Goal: Information Seeking & Learning: Learn about a topic

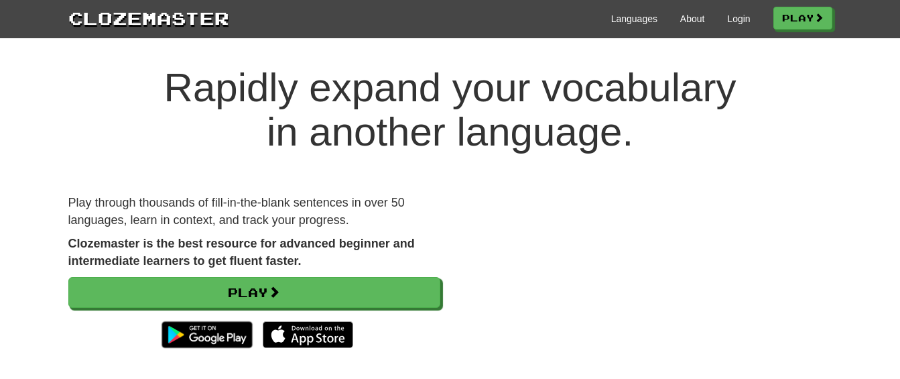
scroll to position [17, 0]
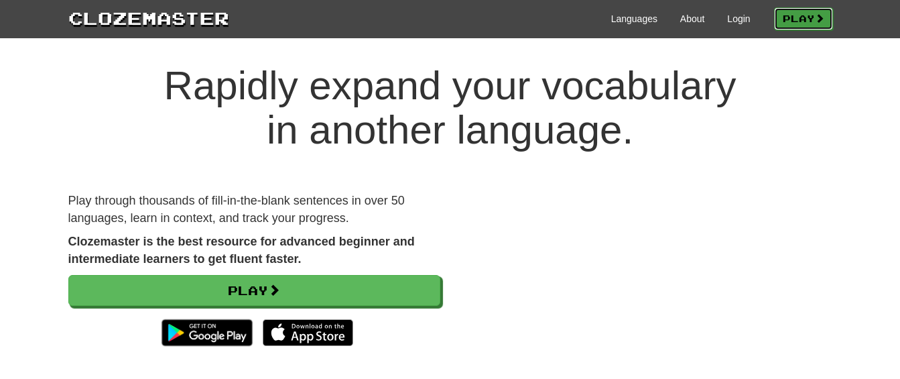
click at [794, 13] on link "Play" at bounding box center [803, 18] width 59 height 23
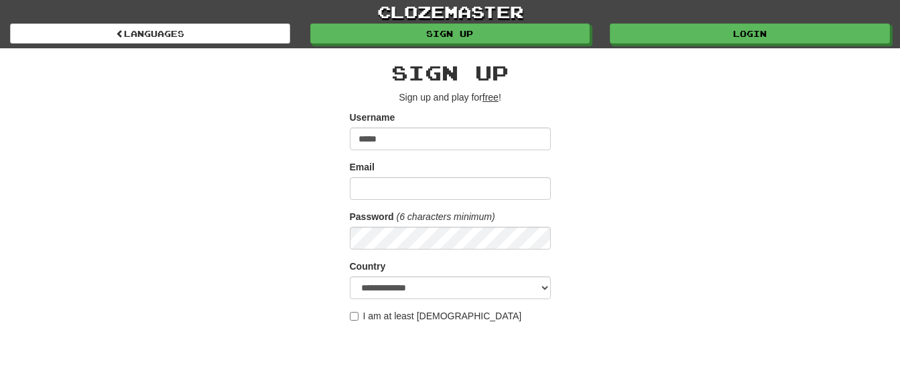
type input "*****"
click at [499, 182] on input "Email" at bounding box center [450, 188] width 201 height 23
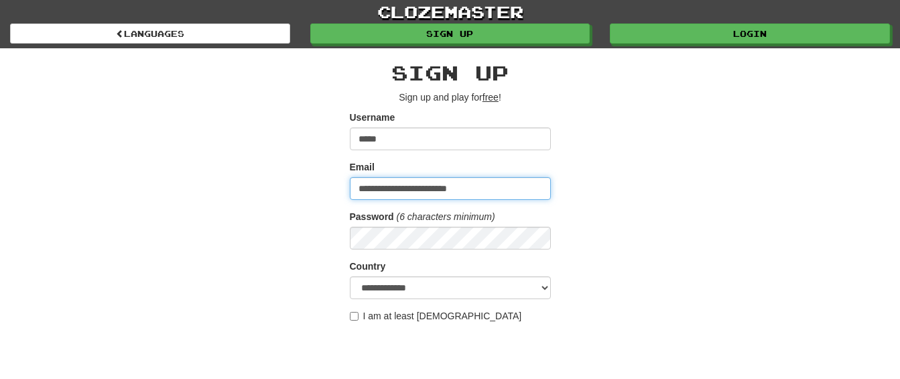
type input "**********"
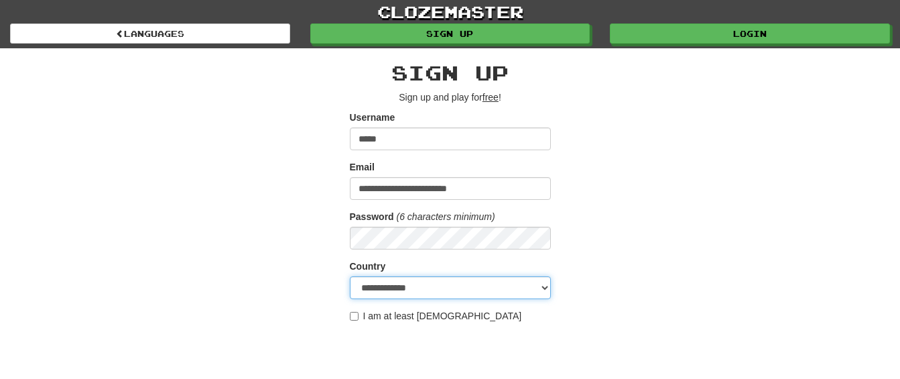
click at [495, 291] on select "**********" at bounding box center [450, 287] width 201 height 23
select select "**"
click at [350, 276] on select "**********" at bounding box center [450, 287] width 201 height 23
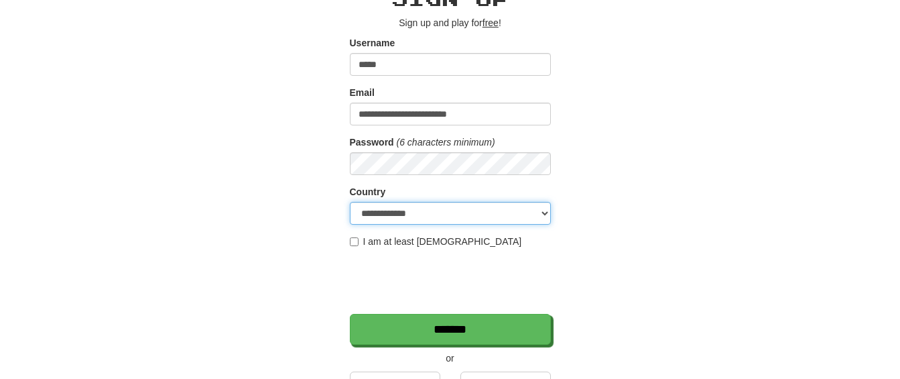
scroll to position [75, 0]
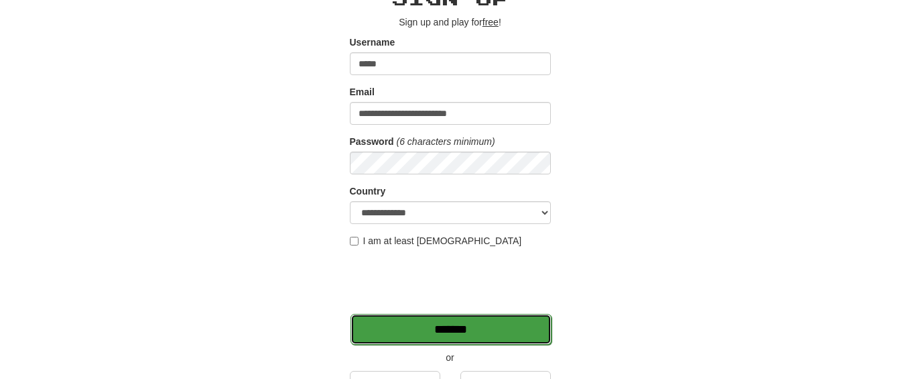
click at [467, 322] on input "*******" at bounding box center [451, 329] width 201 height 31
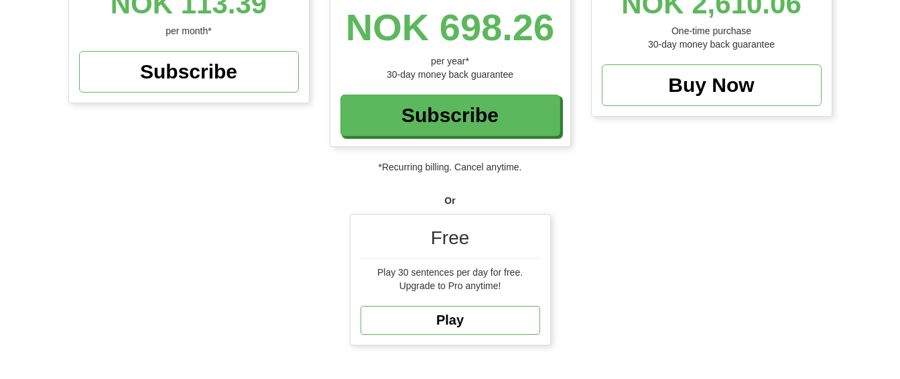
scroll to position [286, 0]
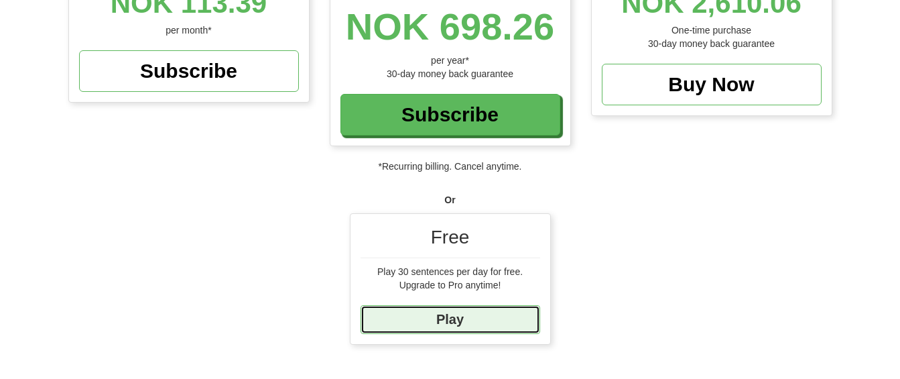
click at [445, 320] on link "Play" at bounding box center [451, 319] width 180 height 29
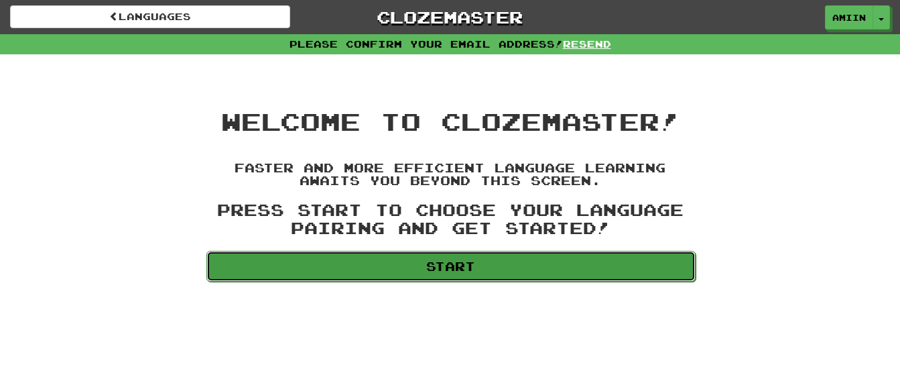
click at [458, 263] on link "Start" at bounding box center [450, 266] width 489 height 31
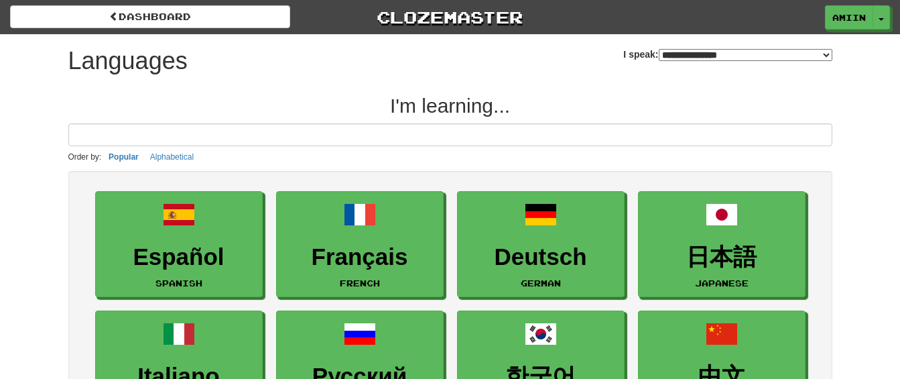
select select "*******"
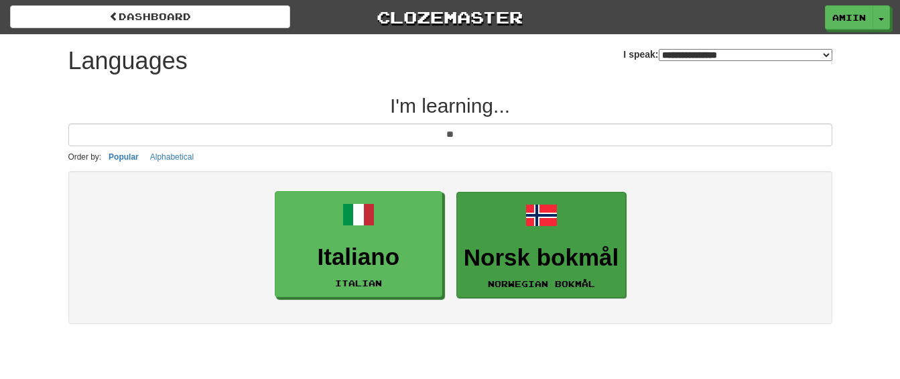
type input "**"
click at [532, 227] on span at bounding box center [541, 215] width 32 height 32
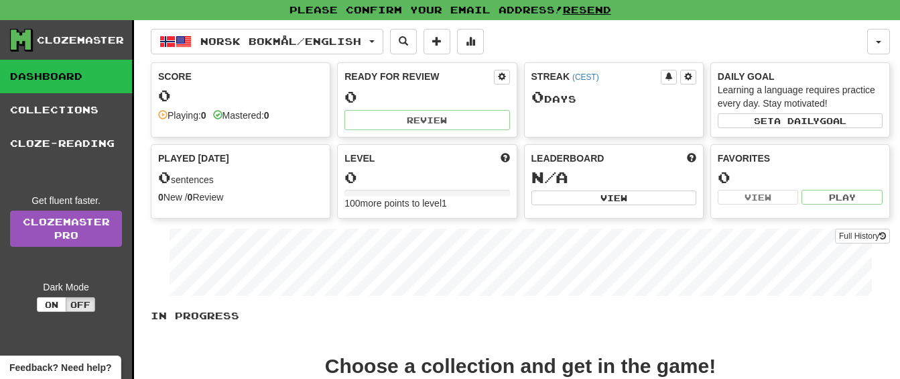
click at [243, 90] on div "0" at bounding box center [240, 95] width 165 height 17
click at [44, 304] on button "On" at bounding box center [51, 304] width 29 height 15
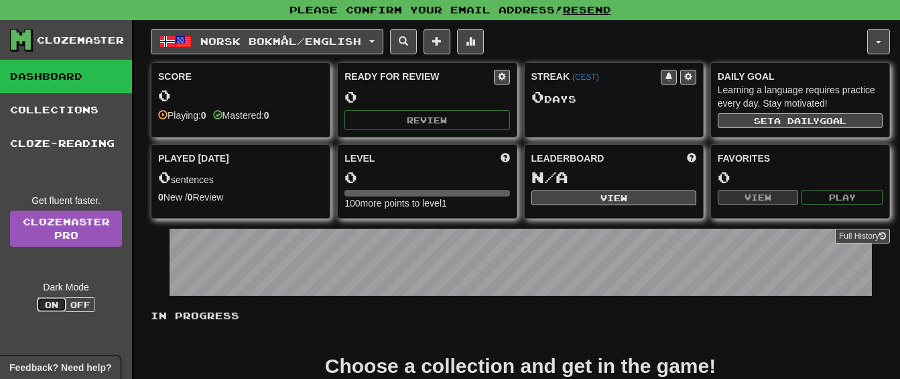
click at [50, 303] on button "On" at bounding box center [51, 304] width 29 height 15
click at [79, 303] on button "Off" at bounding box center [80, 304] width 29 height 15
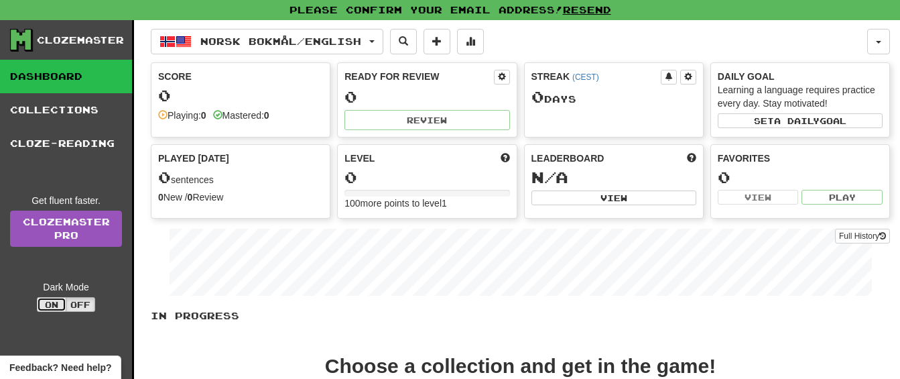
click at [47, 302] on button "On" at bounding box center [51, 304] width 29 height 15
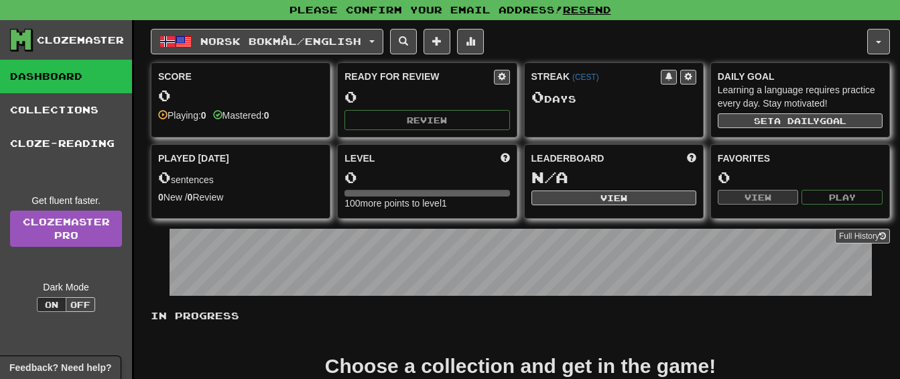
click at [235, 89] on div "0" at bounding box center [240, 95] width 165 height 17
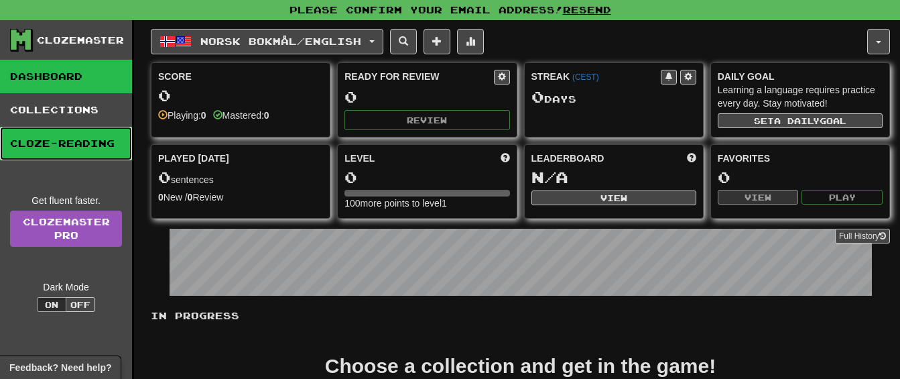
click at [44, 143] on link "Cloze-Reading" at bounding box center [66, 144] width 132 height 34
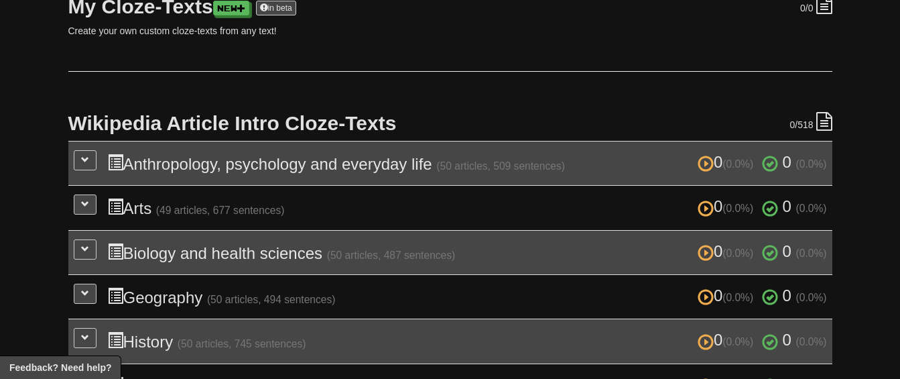
scroll to position [212, 0]
click at [90, 161] on button at bounding box center [85, 159] width 23 height 20
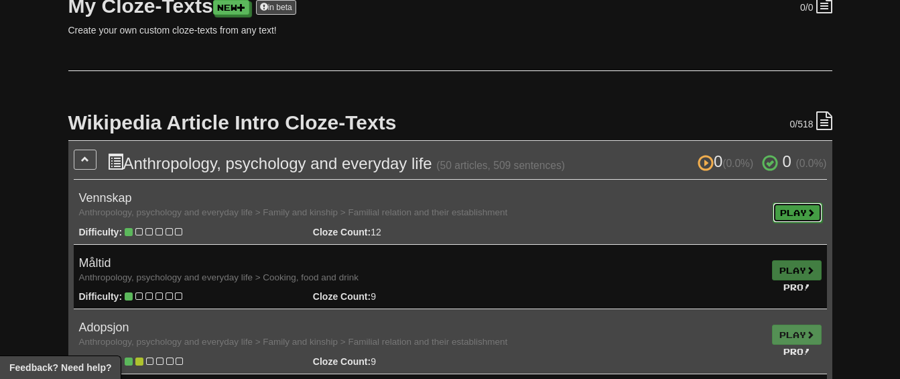
click at [791, 212] on link "Play" at bounding box center [798, 212] width 50 height 20
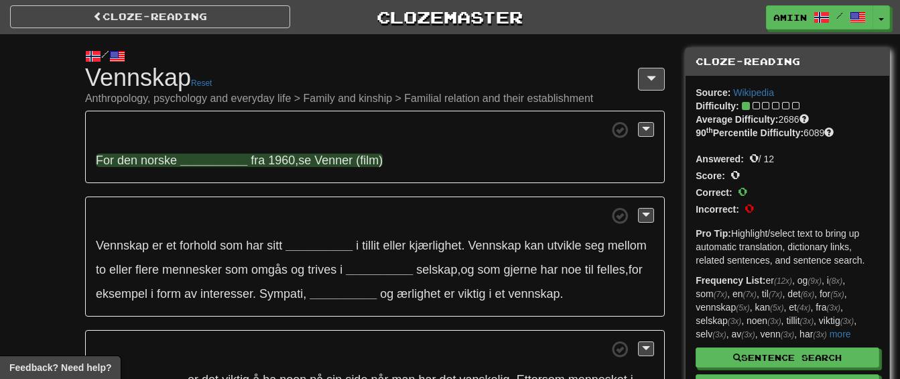
click at [206, 164] on strong "__________" at bounding box center [213, 159] width 67 height 13
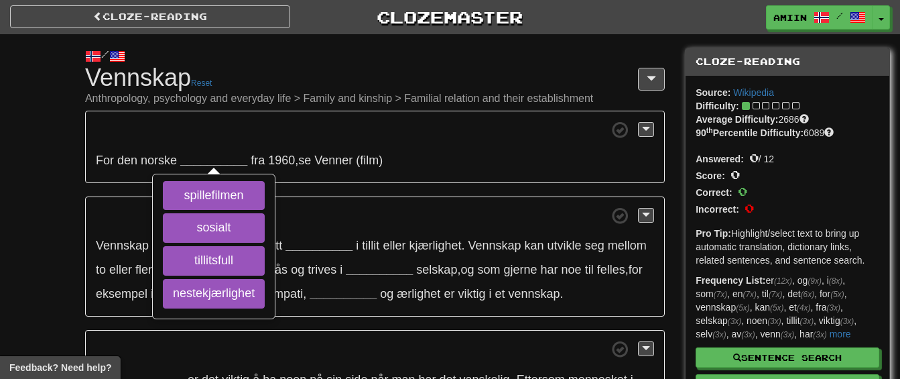
click at [125, 53] on span at bounding box center [117, 56] width 16 height 16
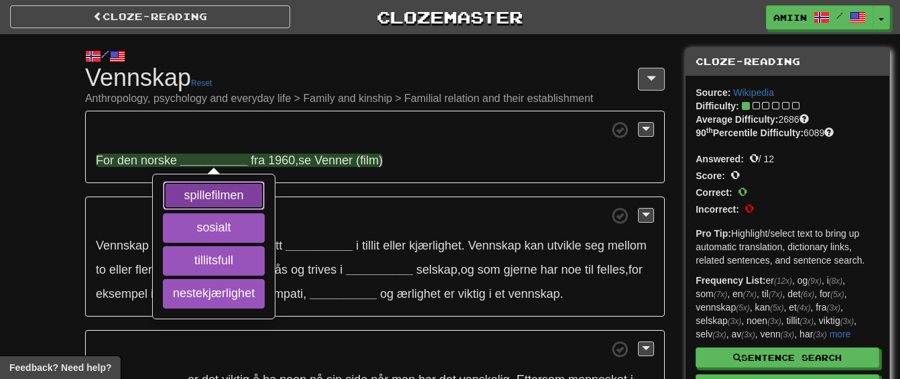
click at [206, 195] on button "spillefilmen" at bounding box center [214, 195] width 102 height 29
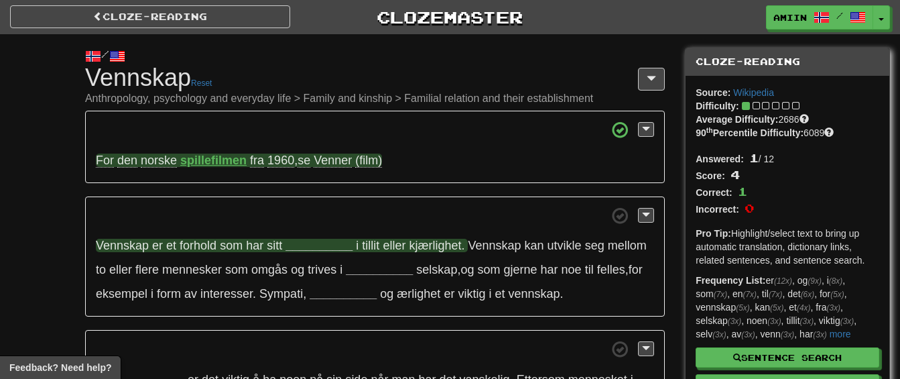
click at [308, 243] on strong "__________" at bounding box center [319, 245] width 67 height 13
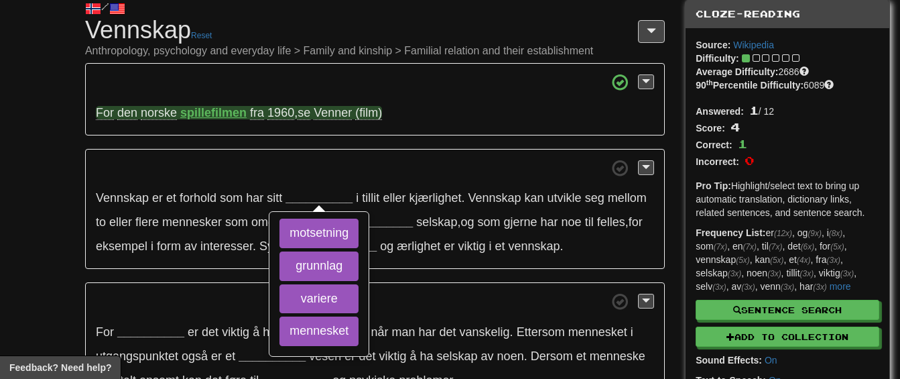
scroll to position [48, 0]
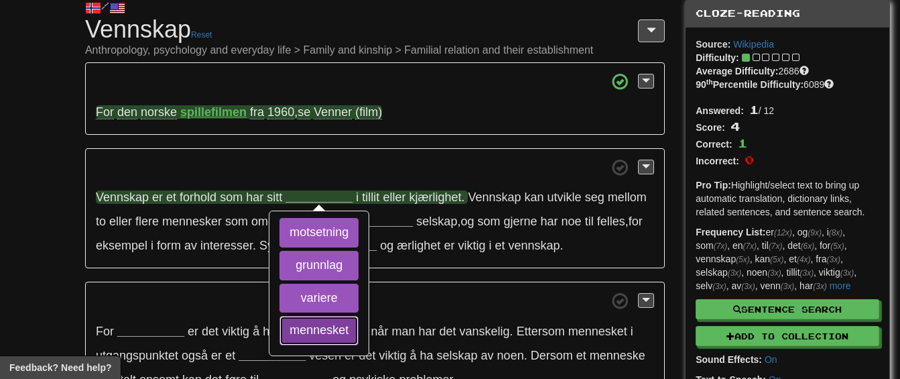
click at [316, 332] on button "mennesket" at bounding box center [318, 330] width 79 height 29
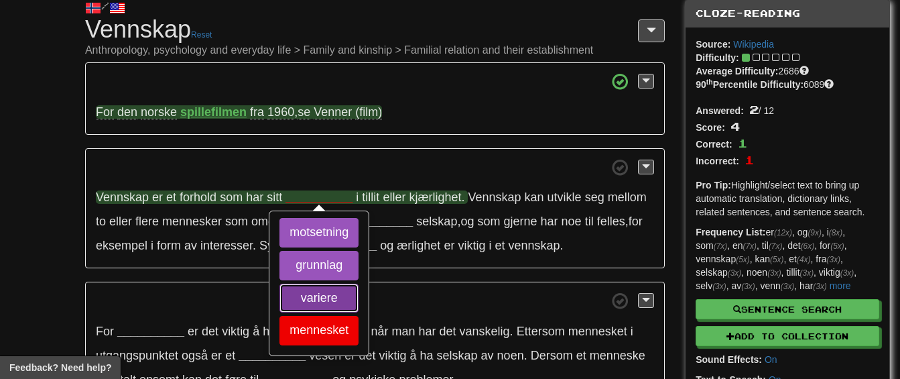
click at [336, 295] on button "variere" at bounding box center [318, 297] width 79 height 29
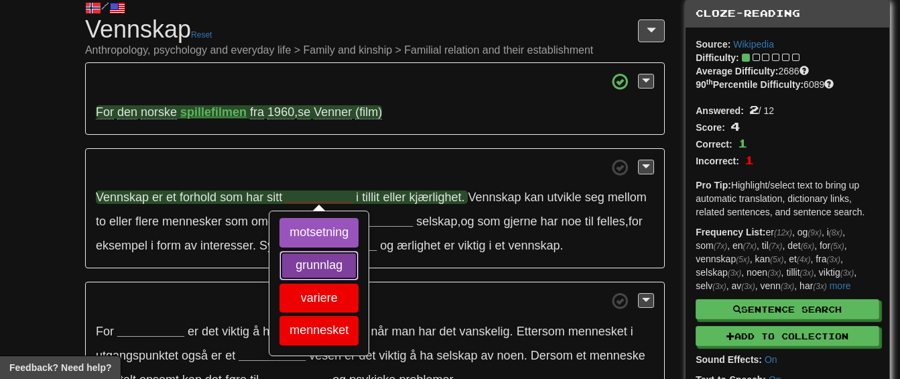
click at [351, 264] on button "grunnlag" at bounding box center [318, 265] width 79 height 29
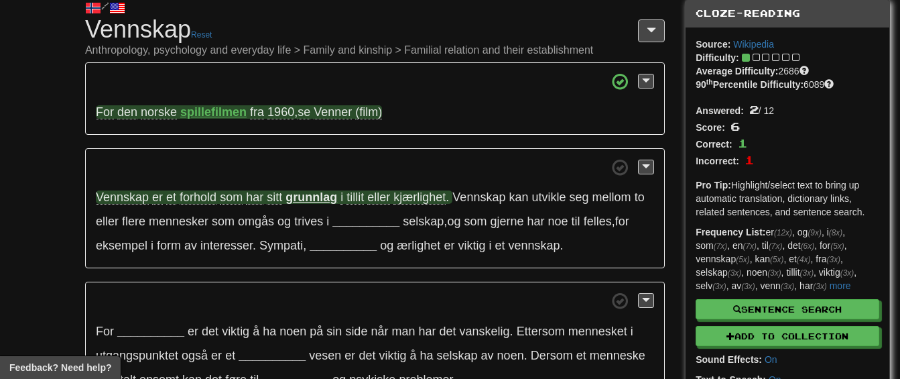
click at [377, 153] on p "Vennskap er et forhold som har sitt grunnlag i tillit eller kjærlighet . Vennsk…" at bounding box center [375, 208] width 580 height 121
click at [299, 196] on strong "grunnlag" at bounding box center [312, 196] width 52 height 13
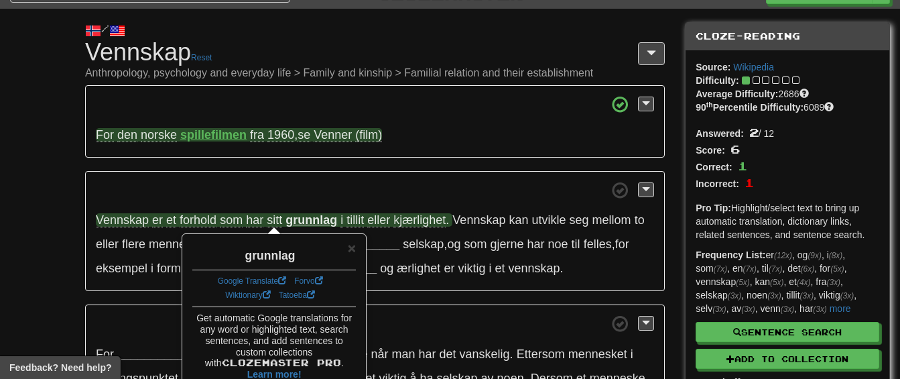
scroll to position [21, 0]
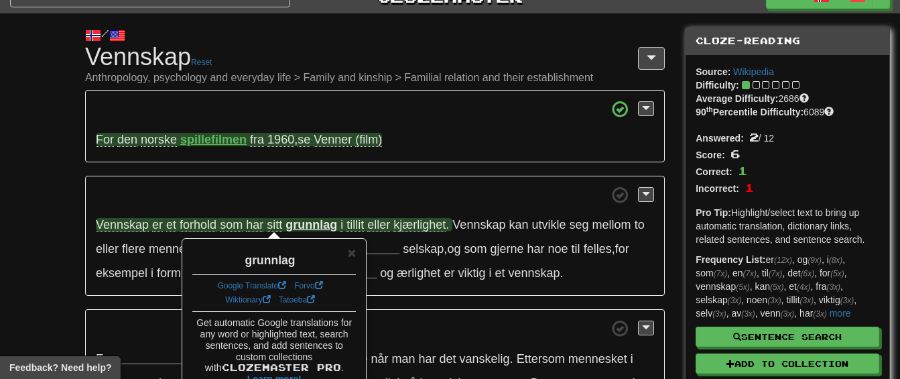
click at [401, 161] on p "For den norske spillefilmen fra 1960 , se Venner (film)" at bounding box center [375, 126] width 580 height 72
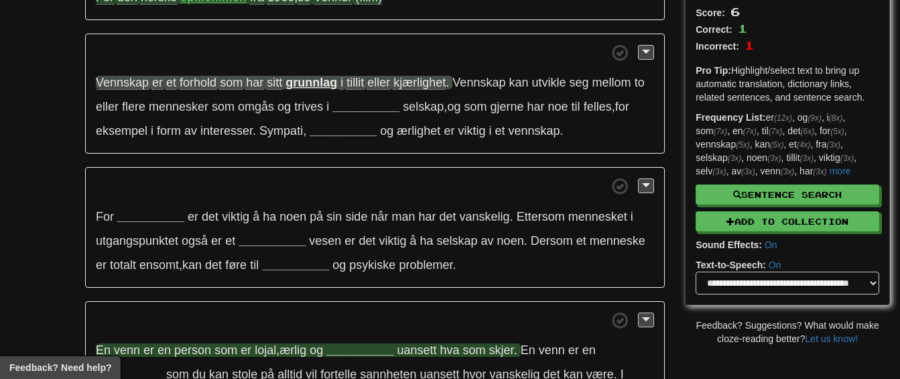
scroll to position [162, 0]
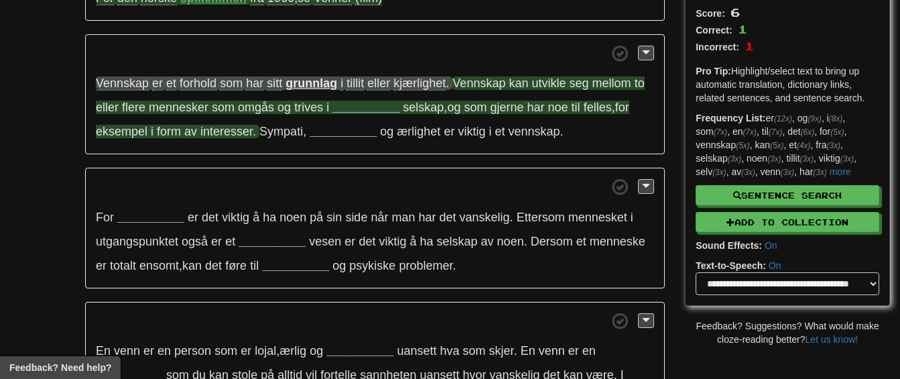
click at [365, 107] on strong "__________" at bounding box center [365, 107] width 67 height 13
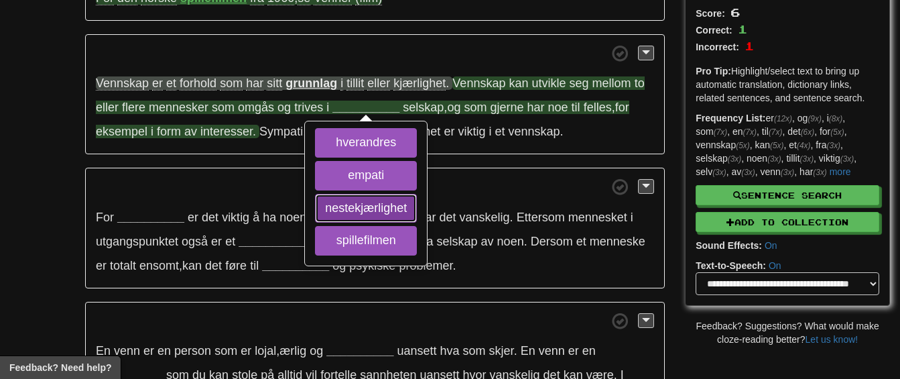
click at [369, 206] on button "nestekjærlighet" at bounding box center [366, 208] width 102 height 29
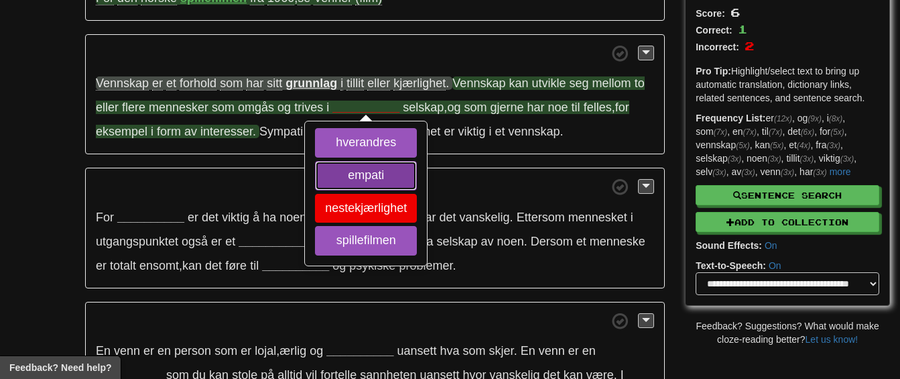
click at [380, 180] on button "empati" at bounding box center [366, 175] width 102 height 29
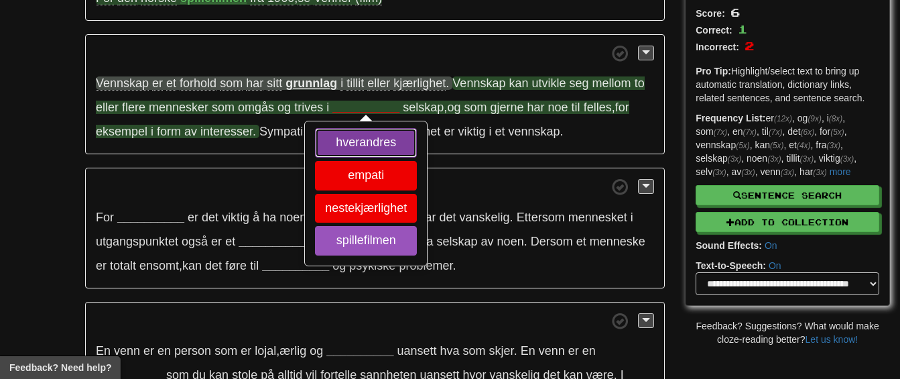
click at [397, 146] on button "hverandres" at bounding box center [366, 142] width 102 height 29
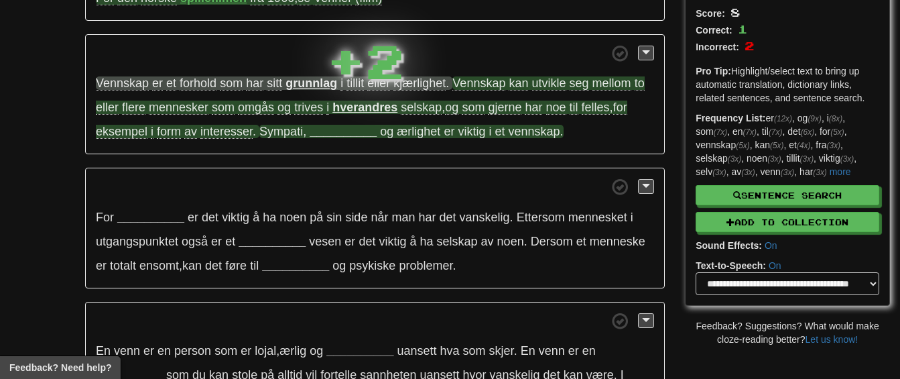
click at [349, 136] on strong "__________" at bounding box center [343, 131] width 67 height 13
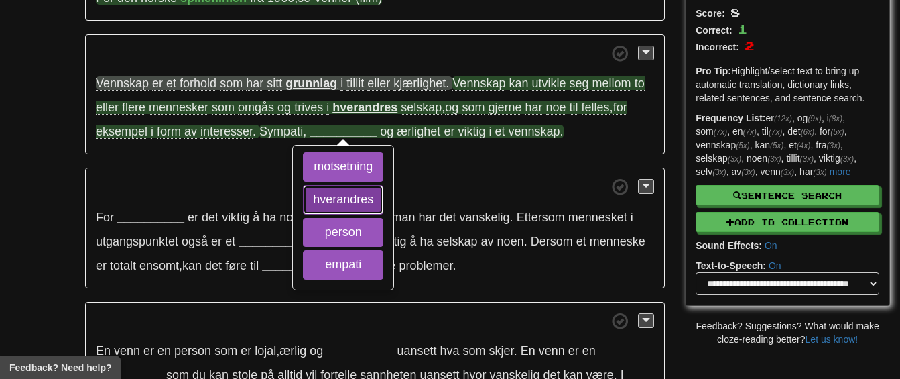
click at [357, 192] on button "hverandres" at bounding box center [343, 199] width 80 height 29
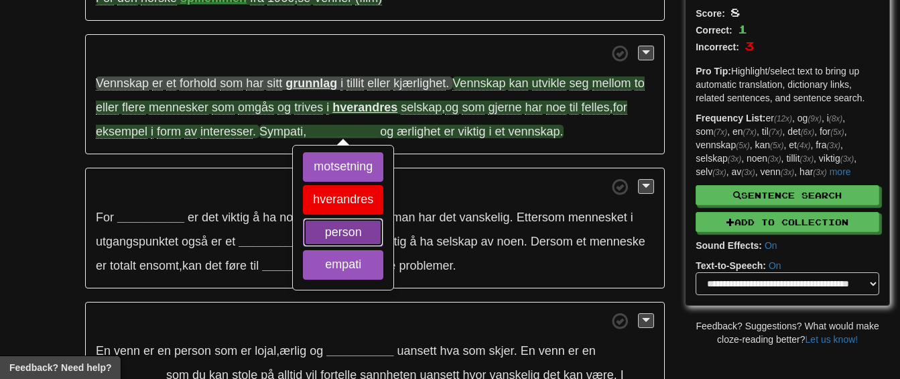
click at [363, 237] on button "person" at bounding box center [343, 232] width 80 height 29
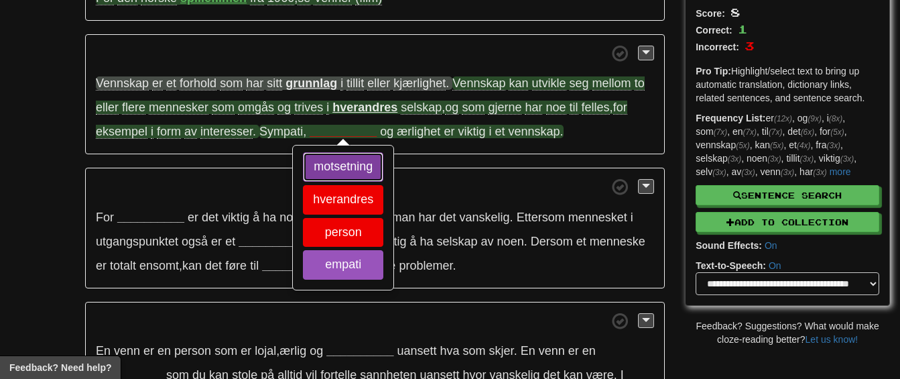
click at [344, 169] on button "motsetning" at bounding box center [343, 166] width 80 height 29
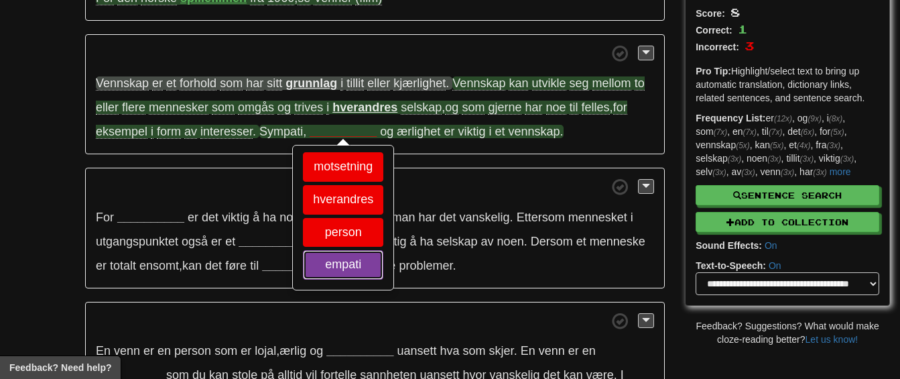
click at [338, 261] on button "empati" at bounding box center [343, 264] width 80 height 29
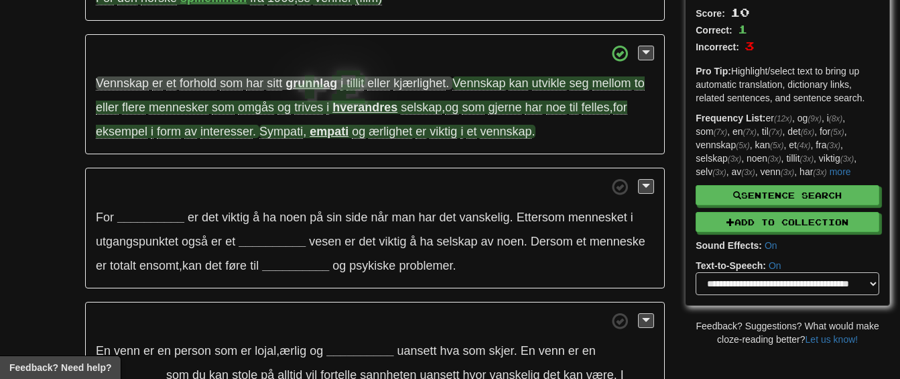
click at [388, 168] on p "For __________ er det viktig å ha noen på sin side når man har det vanskelig . …" at bounding box center [375, 228] width 580 height 121
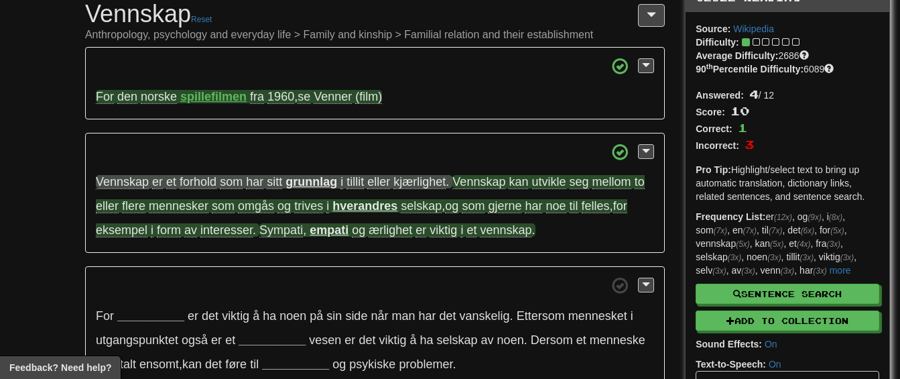
scroll to position [63, 0]
click at [388, 165] on p "Vennskap er et forhold som har sitt grunnlag i tillit eller kjærlighet . Vennsk…" at bounding box center [375, 193] width 580 height 121
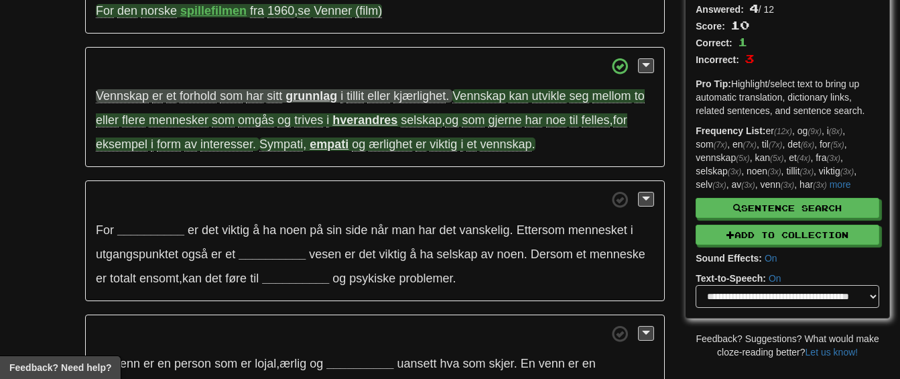
scroll to position [151, 0]
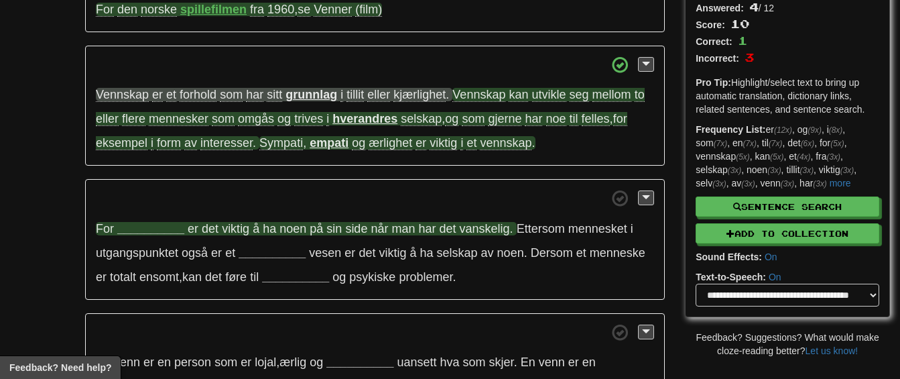
click at [164, 233] on strong "__________" at bounding box center [150, 228] width 67 height 13
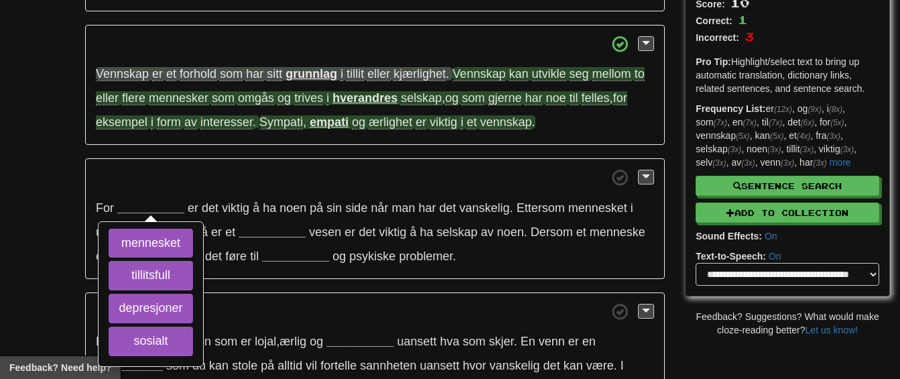
scroll to position [170, 0]
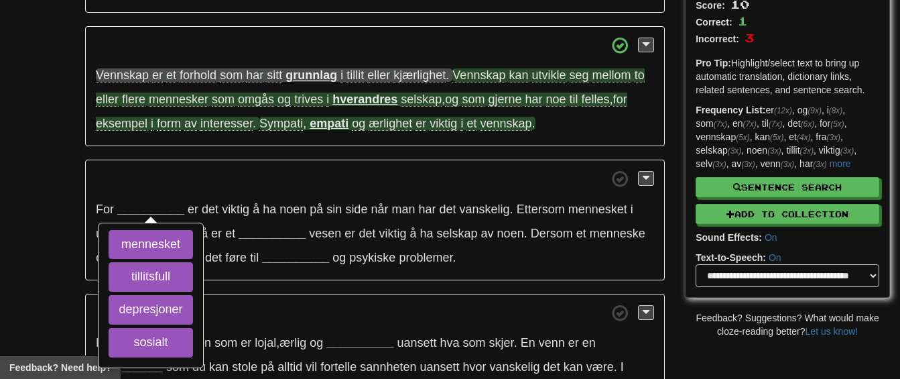
click at [280, 160] on p "For __________ mennesket tillitsfull depresjoner sosialt er det viktig å ha noe…" at bounding box center [375, 220] width 580 height 121
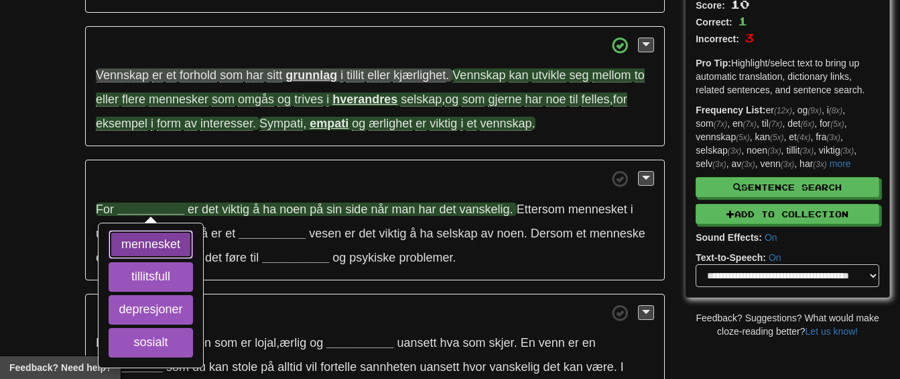
click at [178, 245] on button "mennesket" at bounding box center [151, 244] width 84 height 29
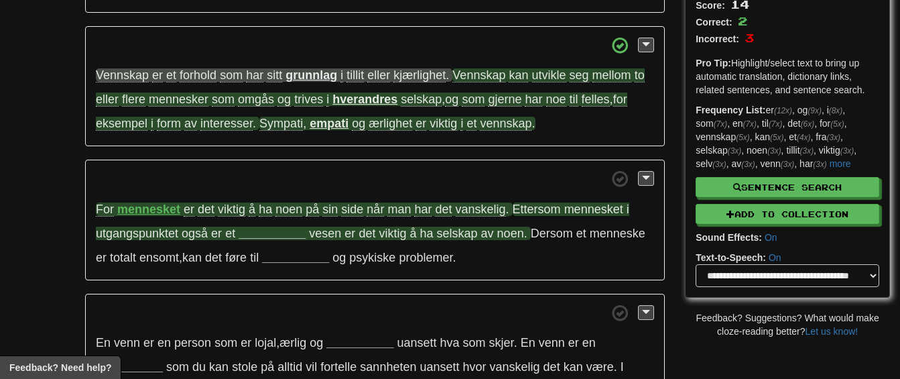
click at [263, 236] on strong "__________" at bounding box center [272, 233] width 67 height 13
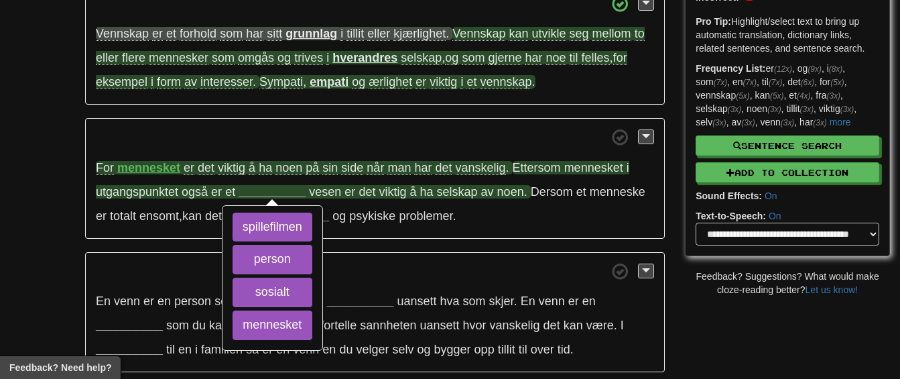
scroll to position [212, 0]
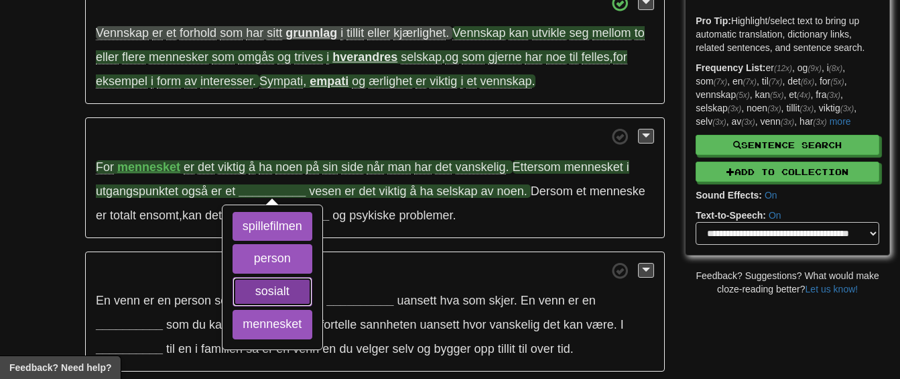
click at [262, 283] on button "sosialt" at bounding box center [273, 291] width 80 height 29
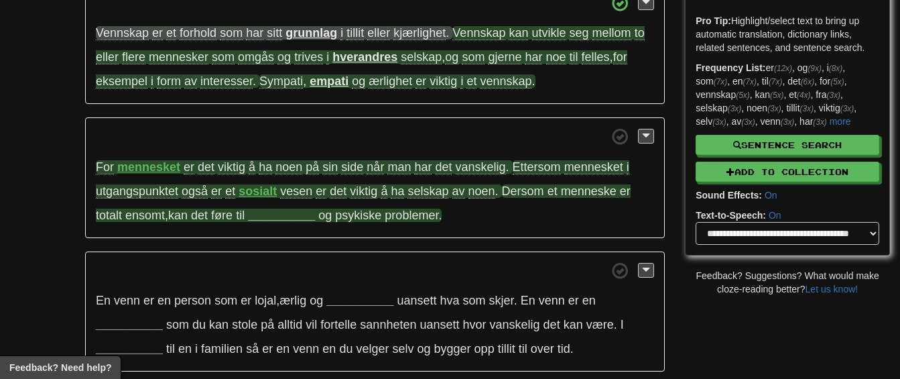
click at [267, 219] on strong "__________" at bounding box center [281, 214] width 67 height 13
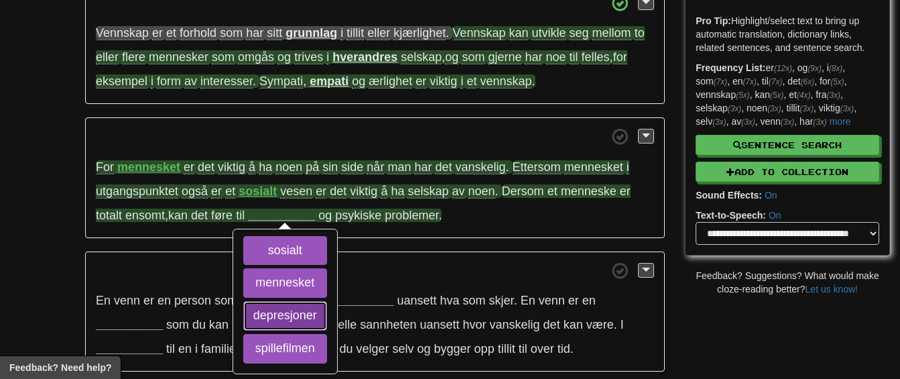
click at [253, 311] on button "depresjoner" at bounding box center [285, 315] width 84 height 29
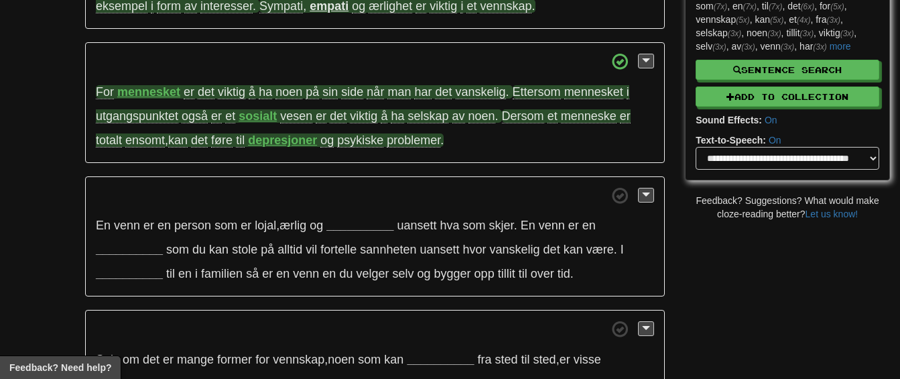
scroll to position [291, 0]
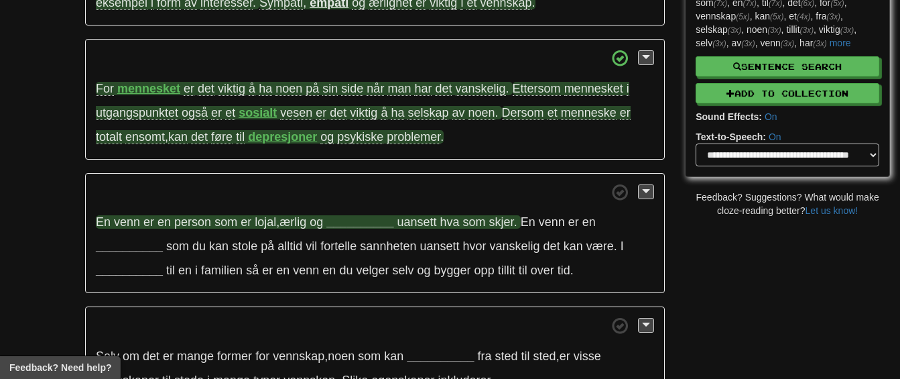
click at [362, 223] on strong "__________" at bounding box center [359, 221] width 67 height 13
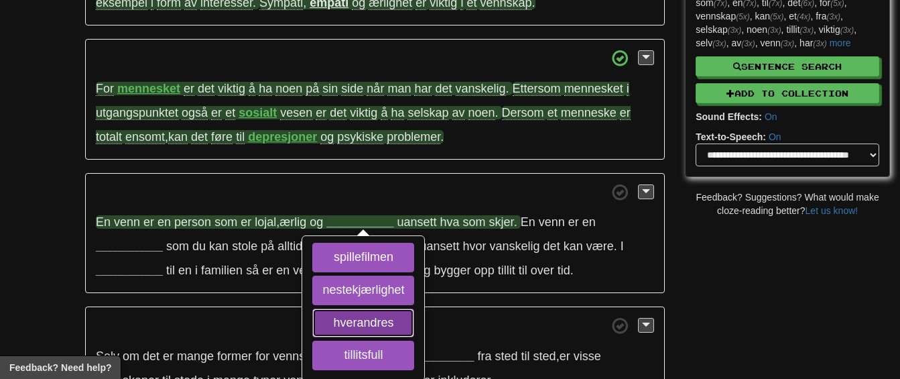
click at [362, 324] on button "hverandres" at bounding box center [363, 322] width 102 height 29
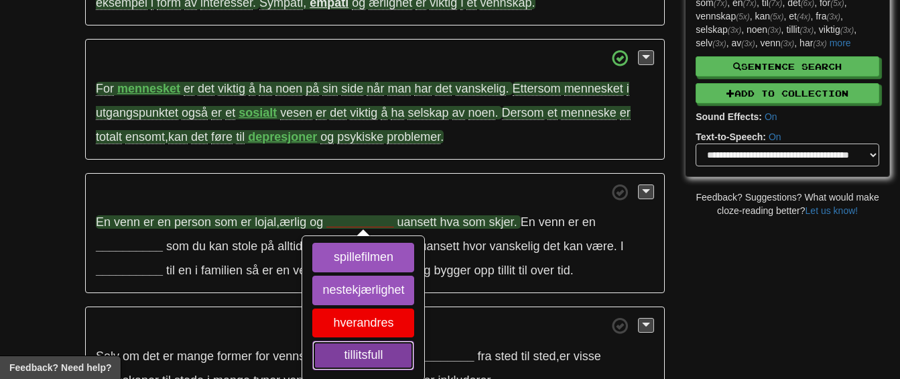
click at [358, 357] on button "tillitsfull" at bounding box center [363, 354] width 102 height 29
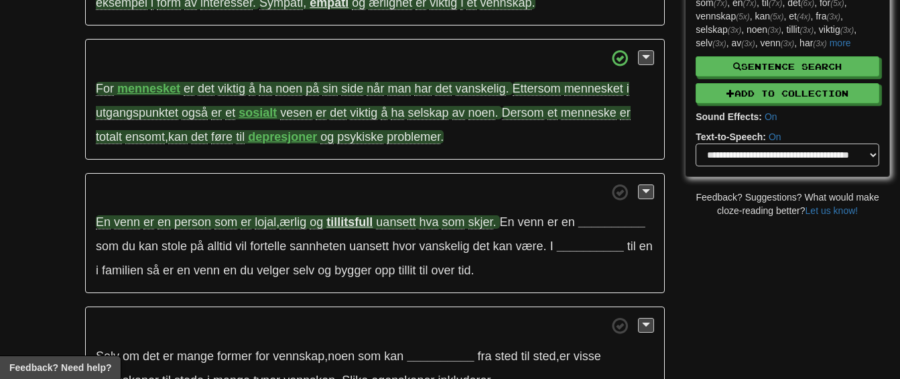
click at [400, 218] on span "uansett" at bounding box center [396, 222] width 40 height 14
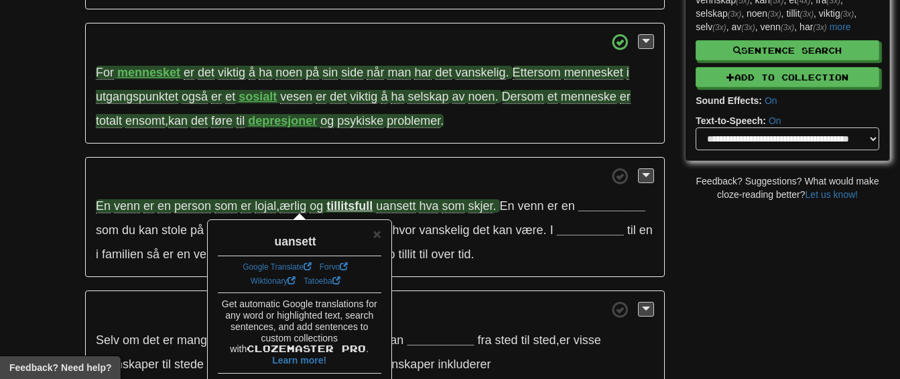
scroll to position [300, 0]
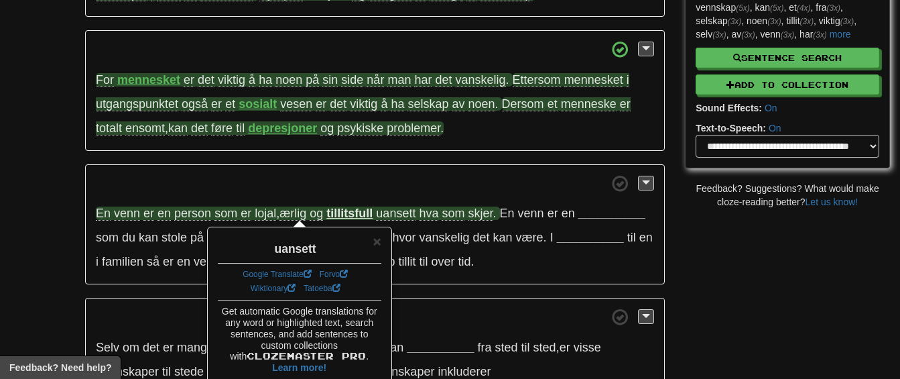
click at [428, 279] on p "En venn er en person som er lojal , ærlig og tillitsfull uansett hva som skjer …" at bounding box center [375, 224] width 580 height 121
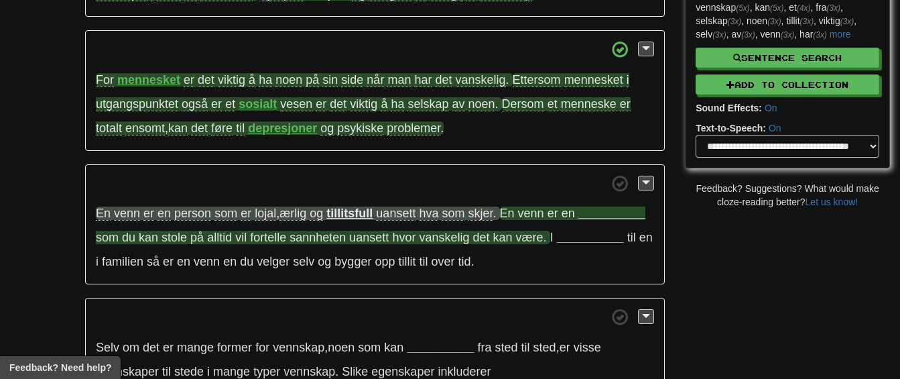
click at [606, 206] on strong "__________" at bounding box center [611, 212] width 67 height 13
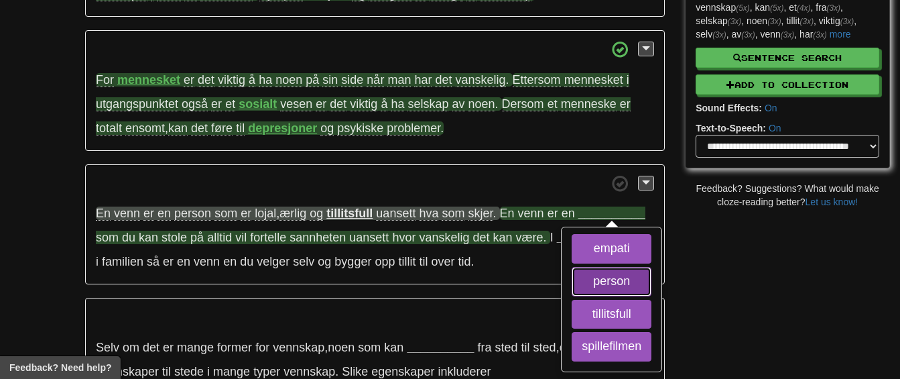
click at [611, 275] on button "person" at bounding box center [612, 281] width 80 height 29
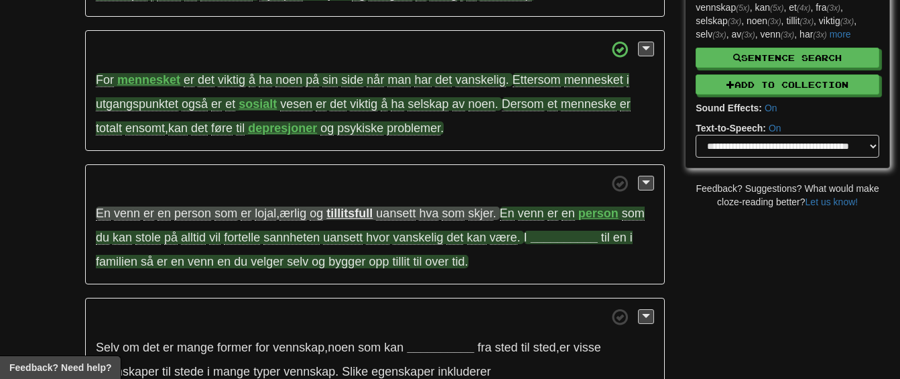
click at [554, 237] on strong "__________" at bounding box center [564, 237] width 67 height 13
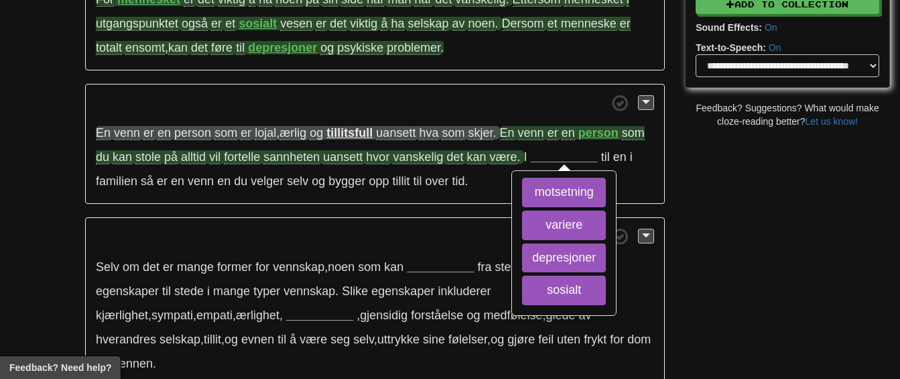
scroll to position [379, 0]
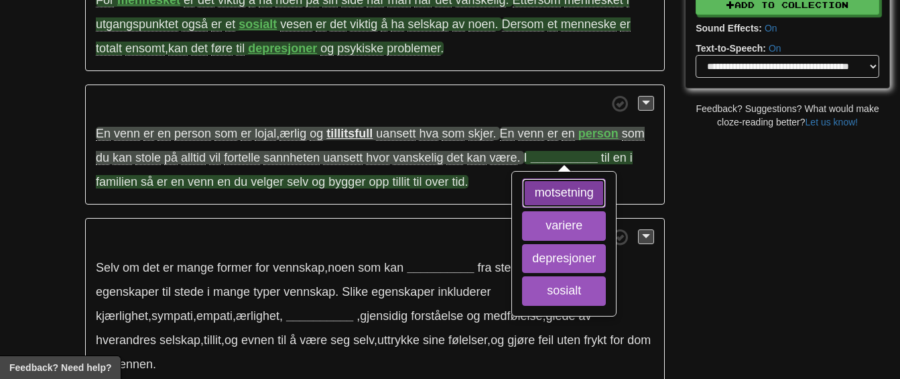
click at [557, 190] on button "motsetning" at bounding box center [564, 192] width 84 height 29
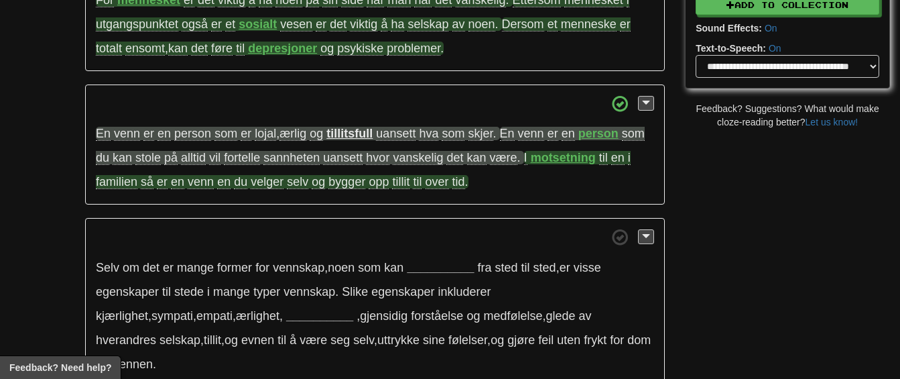
click at [364, 204] on p "En venn er en person som er lojal , ærlig og tillitsfull uansett hva som skjer …" at bounding box center [375, 144] width 580 height 121
click at [329, 220] on p "Selv om det er mange former for vennskap , noen som kan __________ fra sted til…" at bounding box center [375, 302] width 580 height 169
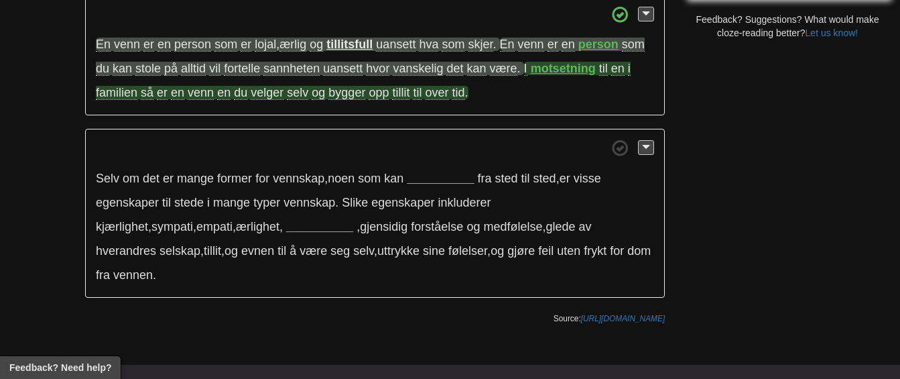
scroll to position [471, 0]
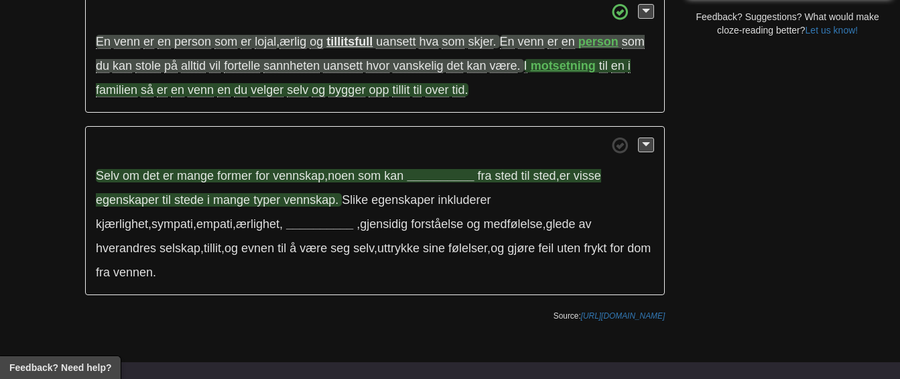
click at [432, 170] on strong "__________" at bounding box center [440, 175] width 67 height 13
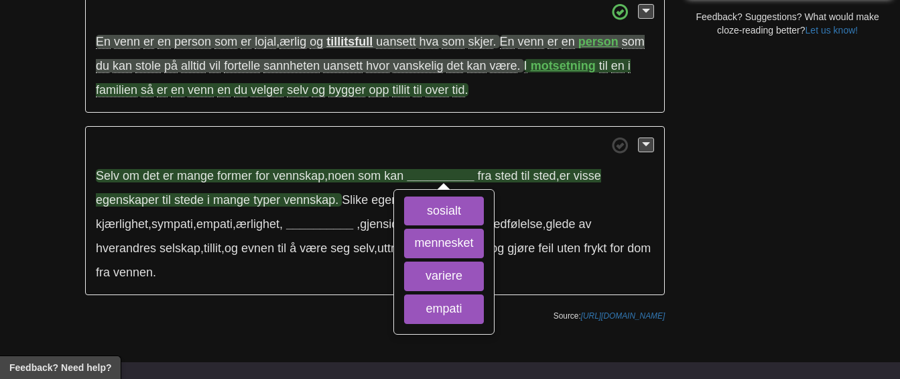
click at [424, 171] on strong "__________" at bounding box center [440, 175] width 67 height 13
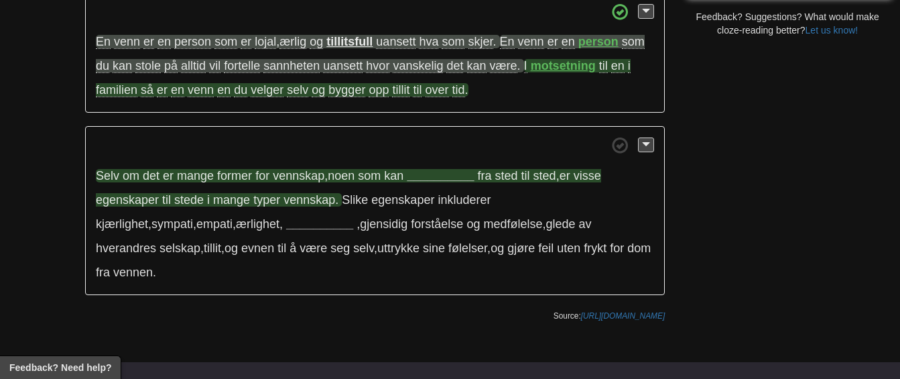
click at [422, 171] on strong "__________" at bounding box center [440, 175] width 67 height 13
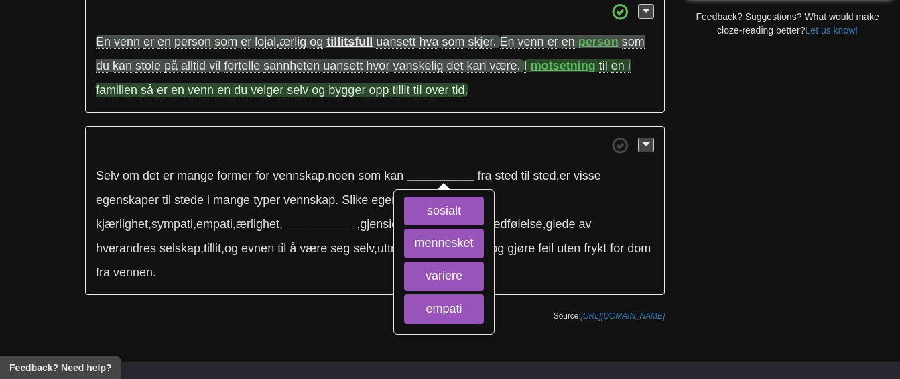
click at [442, 140] on span at bounding box center [375, 145] width 558 height 17
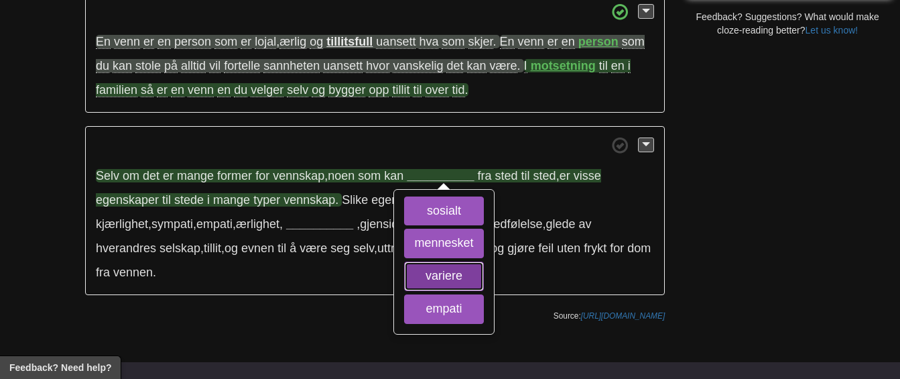
click at [422, 267] on button "variere" at bounding box center [443, 275] width 79 height 29
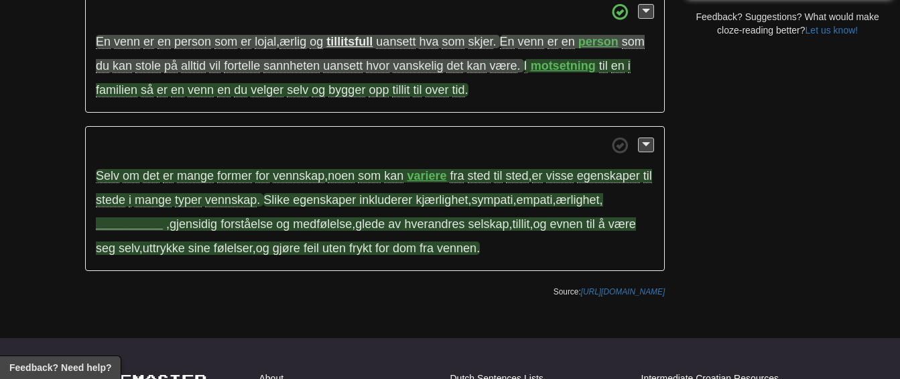
click at [149, 224] on strong "__________" at bounding box center [129, 223] width 67 height 13
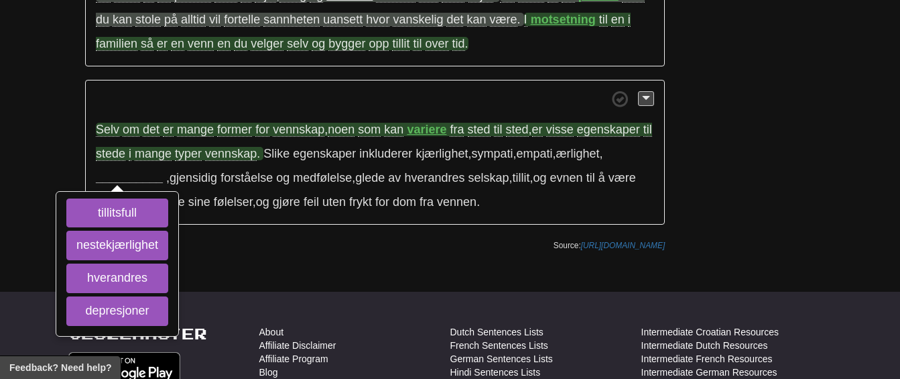
scroll to position [519, 0]
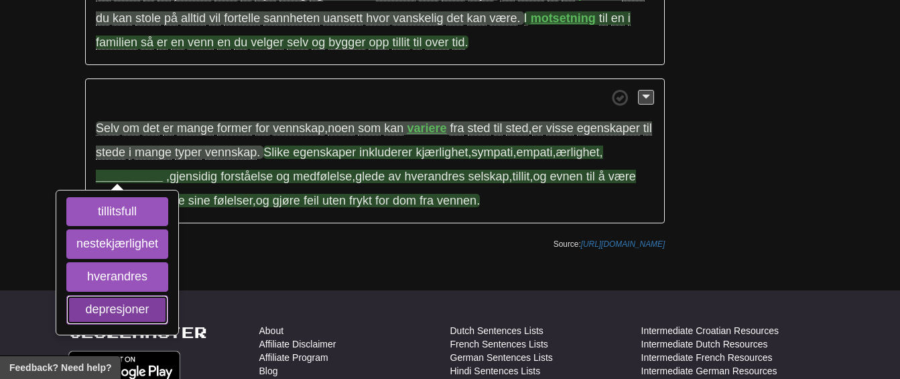
click at [132, 308] on button "depresjoner" at bounding box center [117, 309] width 102 height 29
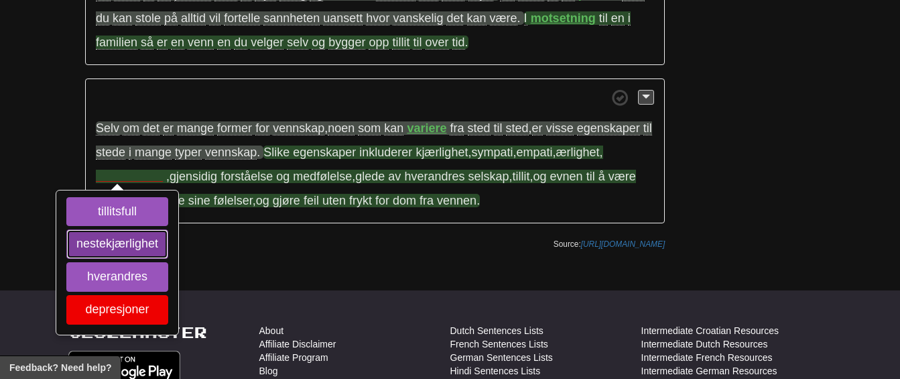
click at [157, 247] on button "nestekjærlighet" at bounding box center [117, 243] width 102 height 29
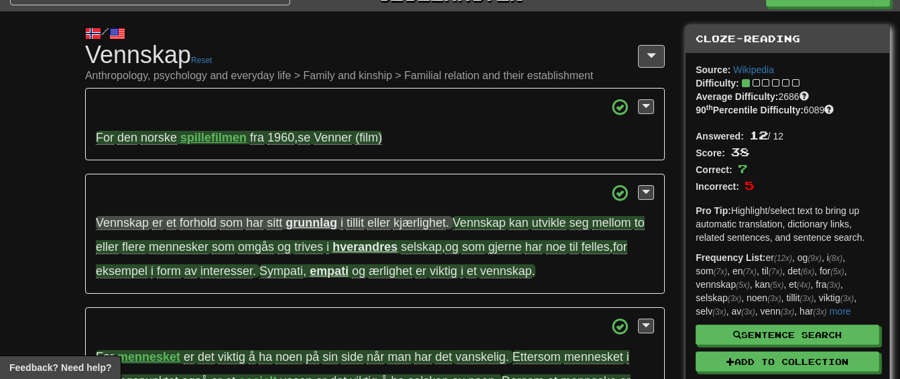
scroll to position [33, 0]
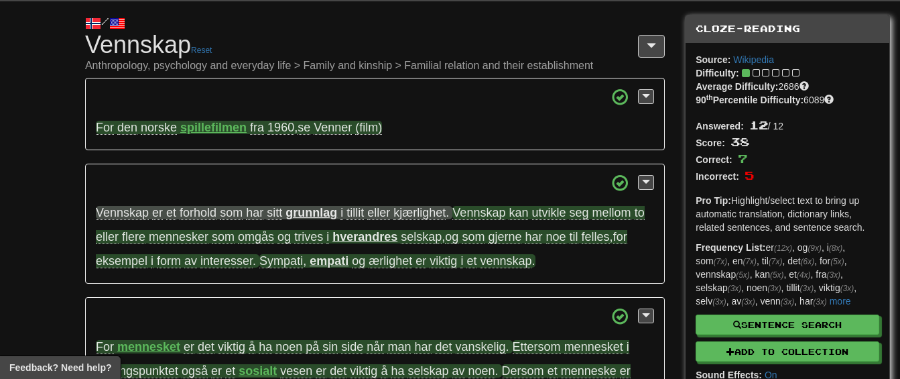
click at [755, 74] on icon at bounding box center [756, 72] width 7 height 9
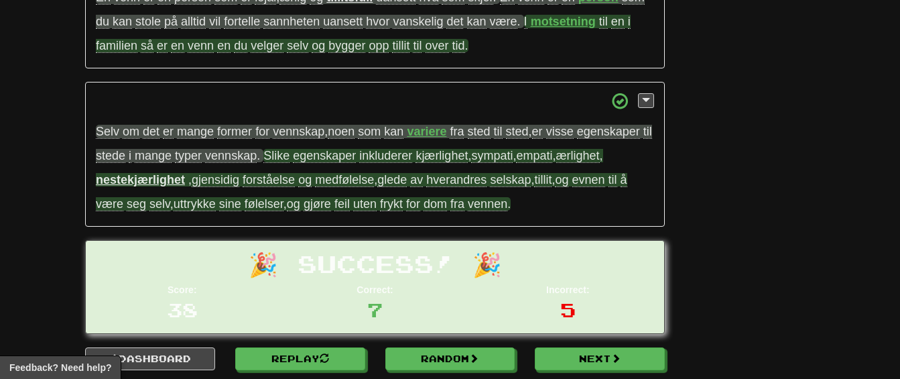
scroll to position [620, 0]
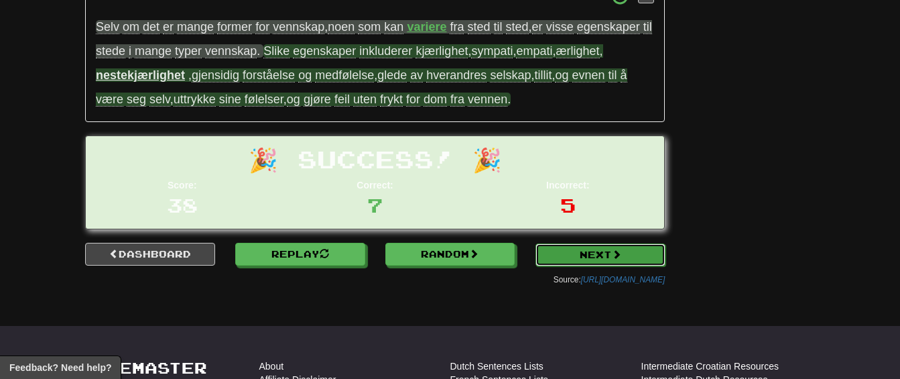
click at [562, 263] on link "Next" at bounding box center [600, 254] width 130 height 23
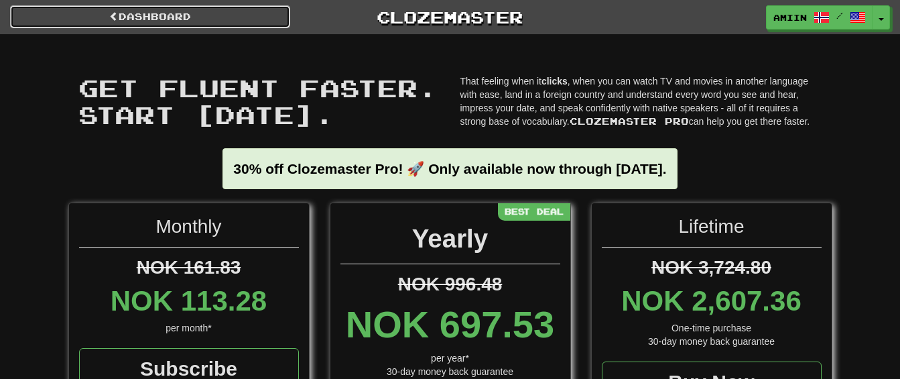
click at [209, 19] on link "Dashboard" at bounding box center [150, 16] width 280 height 23
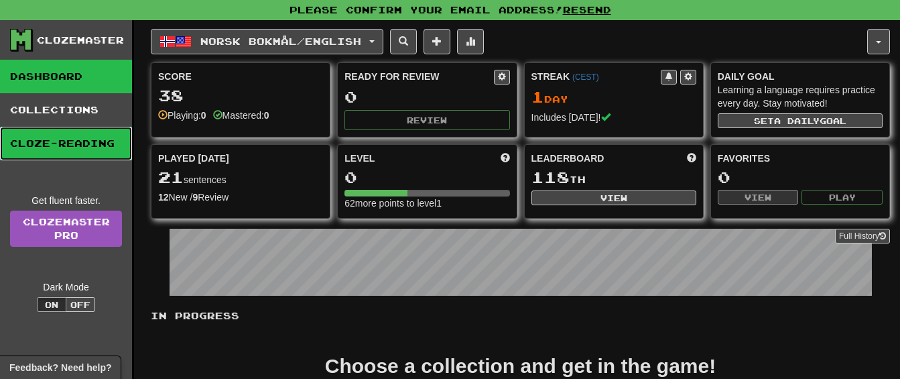
click at [119, 130] on link "Cloze-Reading" at bounding box center [66, 144] width 132 height 34
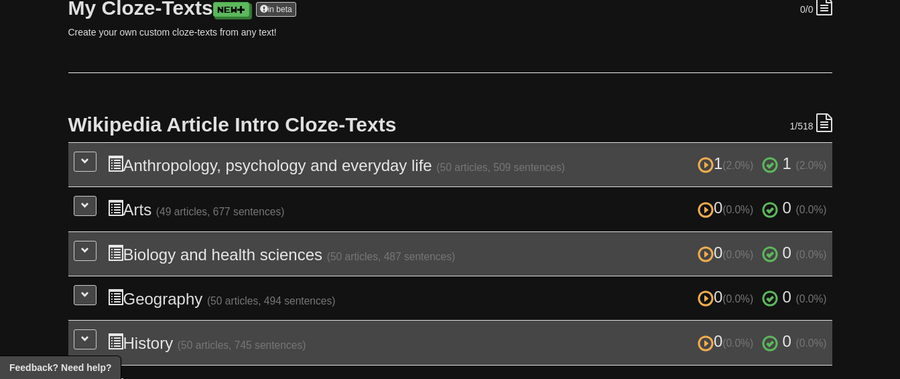
scroll to position [212, 0]
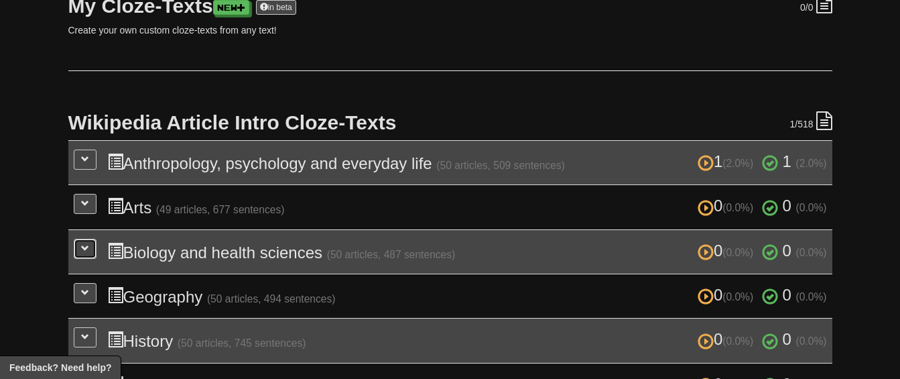
click at [88, 249] on span at bounding box center [85, 248] width 8 height 8
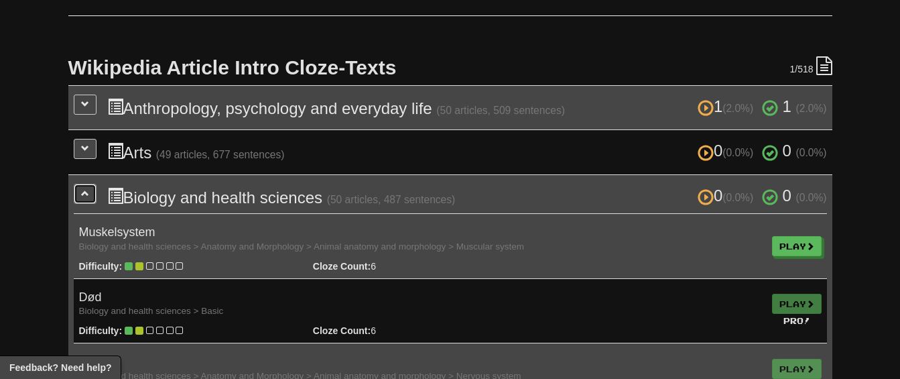
scroll to position [222, 0]
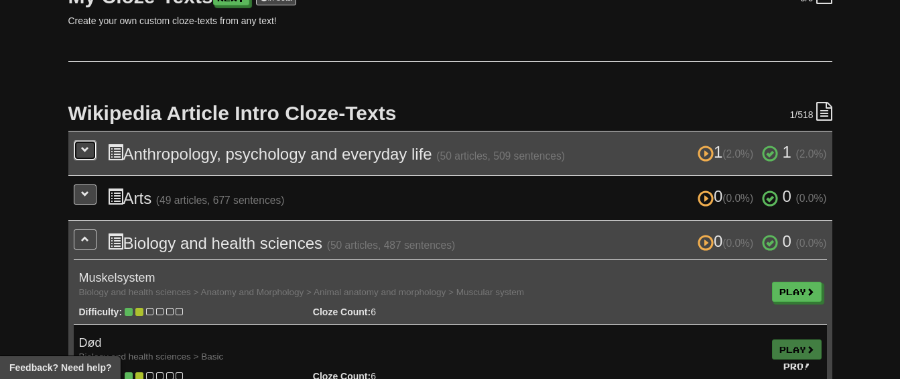
click at [90, 152] on button at bounding box center [85, 150] width 23 height 20
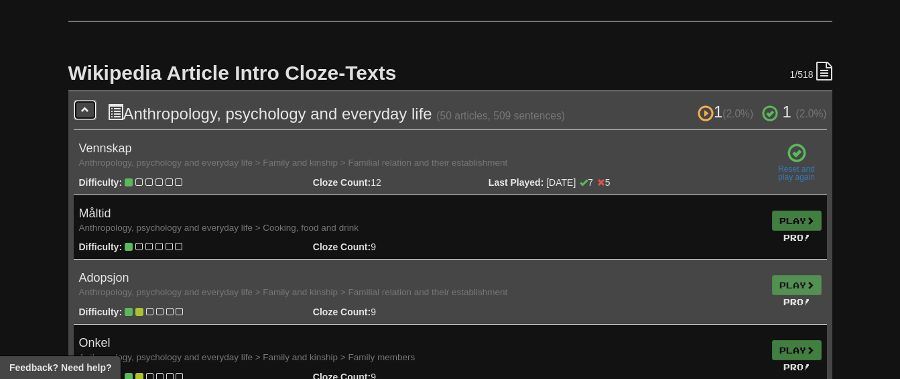
scroll to position [263, 0]
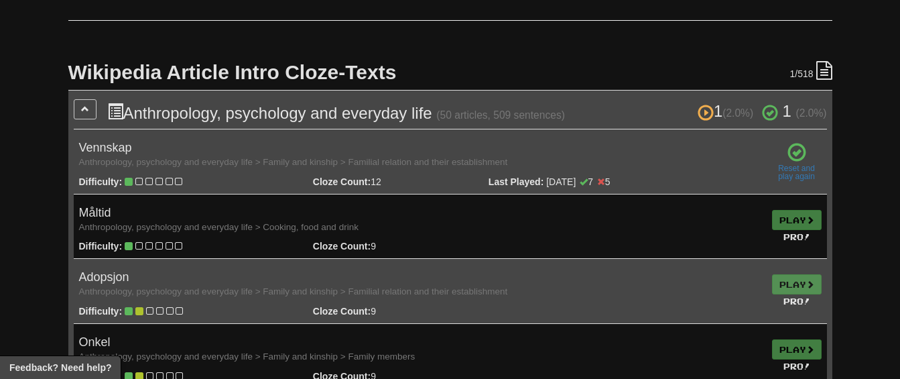
click at [787, 284] on td "Play Pro!" at bounding box center [797, 291] width 60 height 65
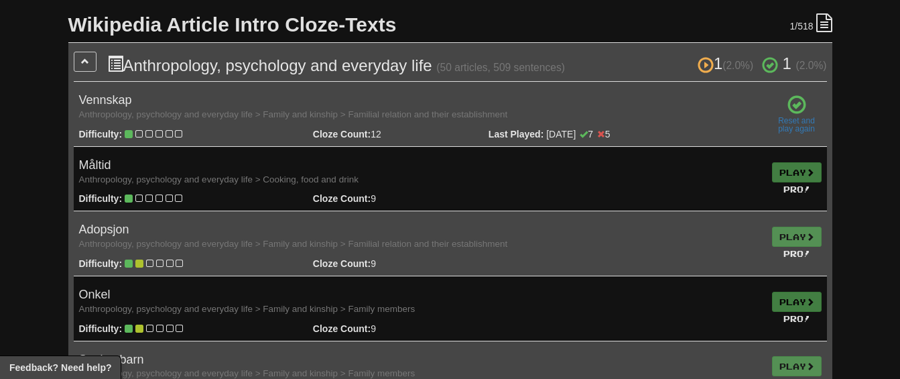
scroll to position [311, 0]
click at [798, 170] on td "Play Pro!" at bounding box center [797, 177] width 60 height 65
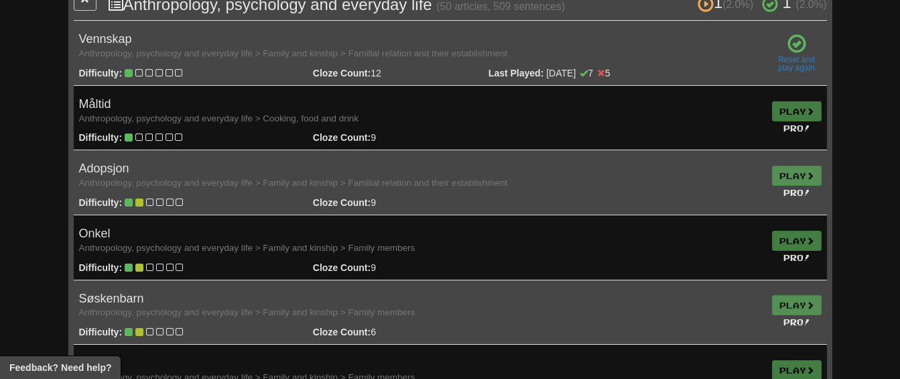
scroll to position [372, 0]
click at [788, 232] on td "Play Pro!" at bounding box center [797, 246] width 60 height 65
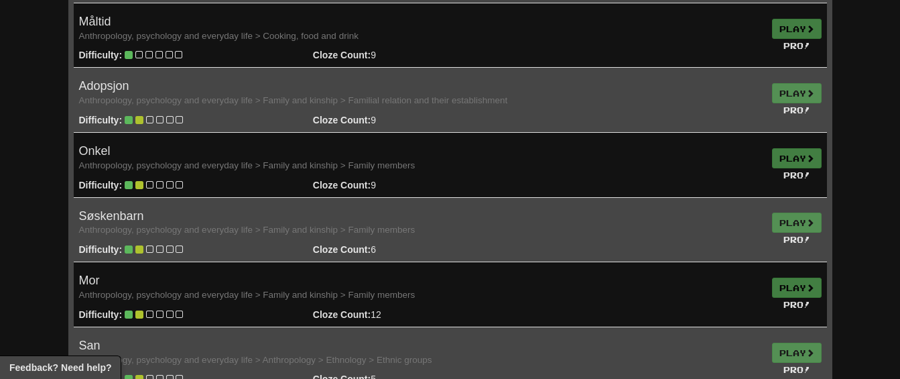
scroll to position [454, 0]
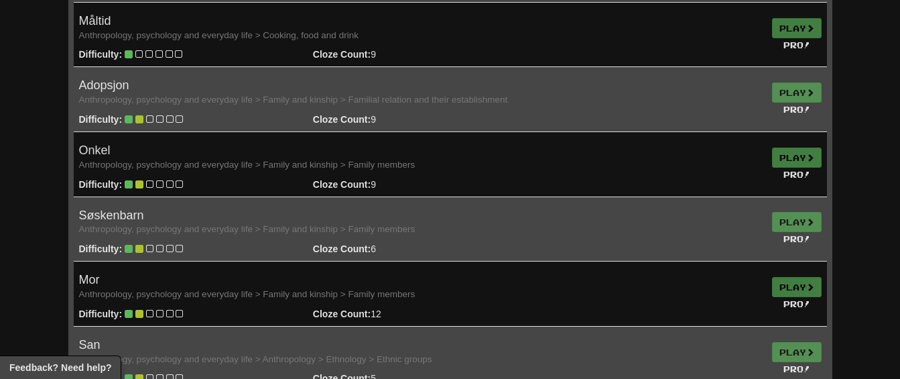
click at [791, 285] on td "Play Pro!" at bounding box center [797, 293] width 60 height 65
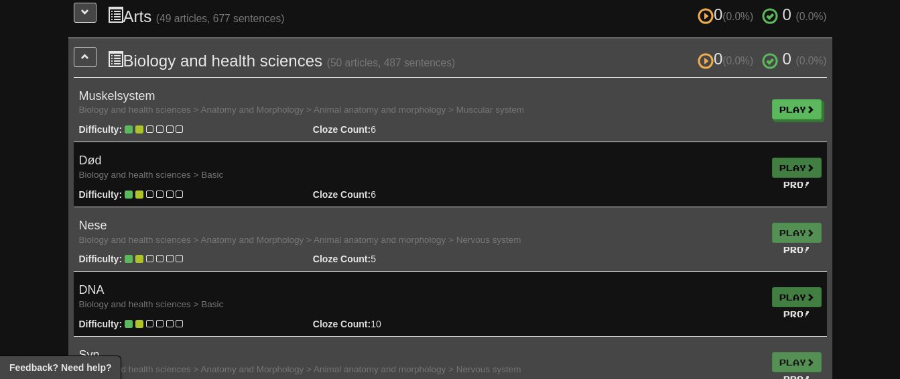
scroll to position [3653, 0]
click at [798, 112] on link "Play" at bounding box center [798, 111] width 50 height 20
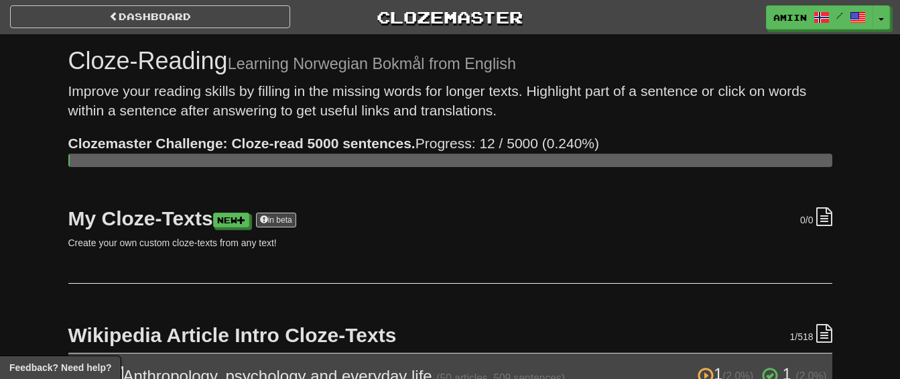
scroll to position [952, 0]
